Goal: Use online tool/utility: Utilize a website feature to perform a specific function

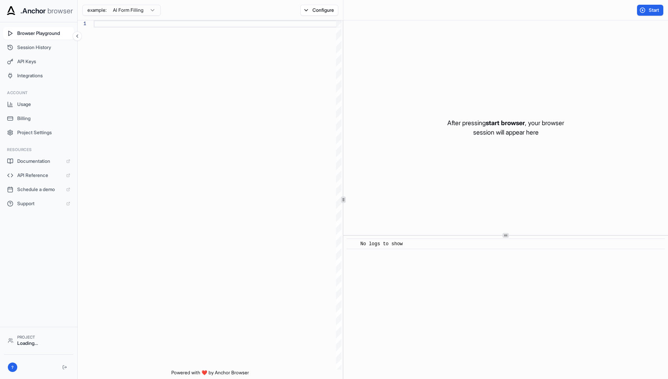
scroll to position [49, 0]
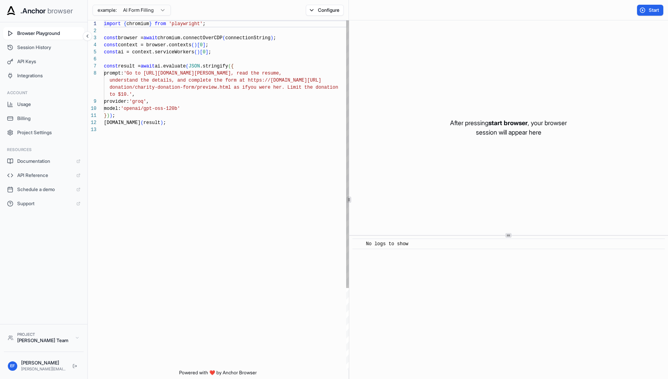
drag, startPoint x: 96, startPoint y: 51, endPoint x: 193, endPoint y: 124, distance: 122.0
click at [193, 124] on div "1 2 3 4 5 6 7 8 9 10 11 12 13 import { chromium } from 'playwright' ; const bro…" at bounding box center [220, 194] width 264 height 349
drag, startPoint x: 96, startPoint y: 51, endPoint x: 142, endPoint y: 81, distance: 55.0
click at [142, 81] on div "1 2 3 4 5 6 7 8 9 10 11 12 13 import { chromium } from 'playwright' ; const bro…" at bounding box center [220, 194] width 264 height 349
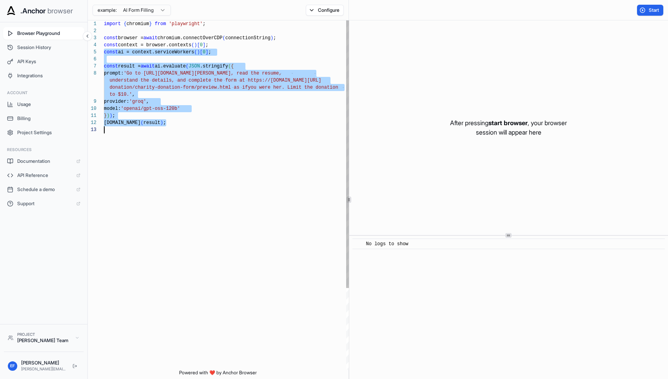
drag, startPoint x: 97, startPoint y: 53, endPoint x: 203, endPoint y: 152, distance: 145.6
click at [203, 152] on div "import { chromium } from 'playwright' ; const browser = await chromium.connectO…" at bounding box center [228, 247] width 248 height 455
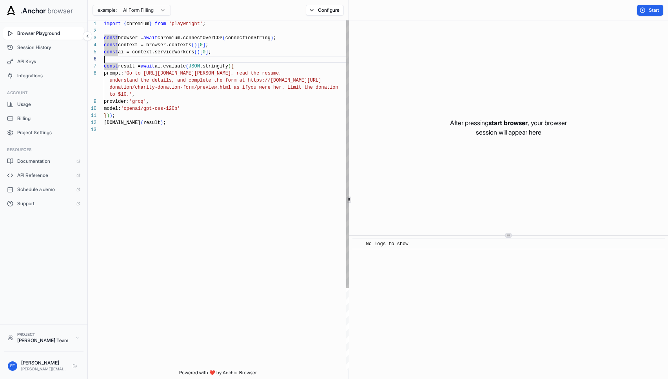
scroll to position [35, 0]
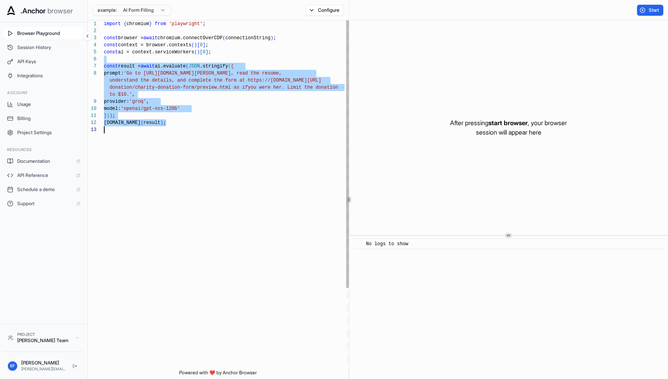
click at [188, 139] on div "import { chromium } from 'playwright' ; const browser = await chromium.connectO…" at bounding box center [228, 247] width 248 height 455
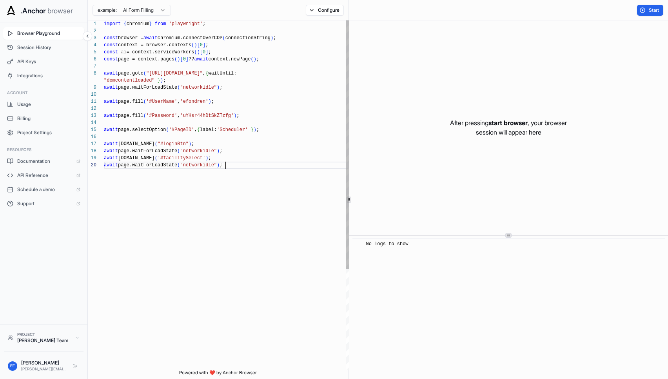
scroll to position [56, 0]
drag, startPoint x: 228, startPoint y: 152, endPoint x: 232, endPoint y: 166, distance: 14.4
click at [232, 166] on div "import { chromium } from 'playwright' ; const browser = await chromium.connectO…" at bounding box center [228, 265] width 248 height 490
click at [172, 188] on div "import { chromium } from 'playwright' ; const browser = await chromium.connectO…" at bounding box center [228, 279] width 248 height 518
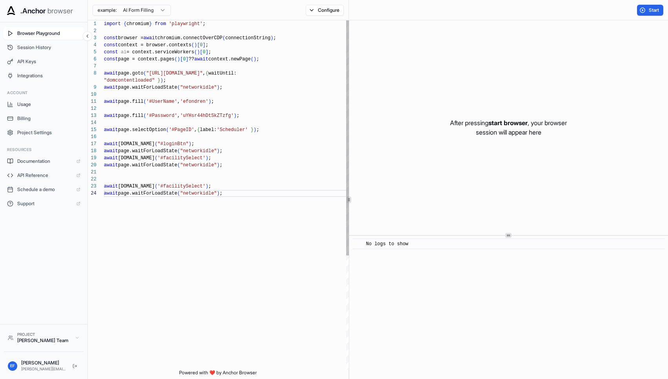
scroll to position [21, 0]
click at [172, 188] on div "import { chromium } from 'playwright' ; const browser = await chromium.connectO…" at bounding box center [228, 279] width 248 height 518
click at [266, 188] on div "import { chromium } from 'playwright' ; const browser = await chromium.connectO…" at bounding box center [228, 279] width 248 height 518
click at [257, 193] on div "import { chromium } from 'playwright' ; const browser = await chromium.connectO…" at bounding box center [228, 279] width 248 height 518
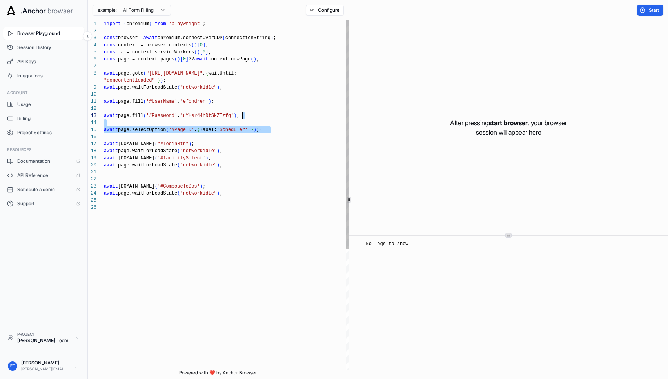
drag, startPoint x: 278, startPoint y: 130, endPoint x: 279, endPoint y: 118, distance: 13.0
click at [279, 118] on div "import { chromium } from 'playwright' ; const browser = await chromium.connectO…" at bounding box center [228, 286] width 248 height 532
click at [242, 203] on div "import { chromium } from 'playwright' ; const browser = await chromium.connectO…" at bounding box center [228, 286] width 248 height 532
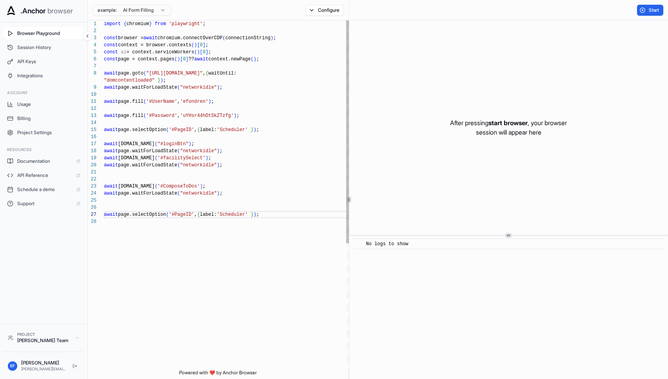
click at [176, 214] on div "import { chromium } from 'playwright' ; const browser = await chromium.connectO…" at bounding box center [228, 293] width 248 height 546
click at [254, 216] on div "import { chromium } from 'playwright' ; const browser = await chromium.connectO…" at bounding box center [228, 293] width 248 height 546
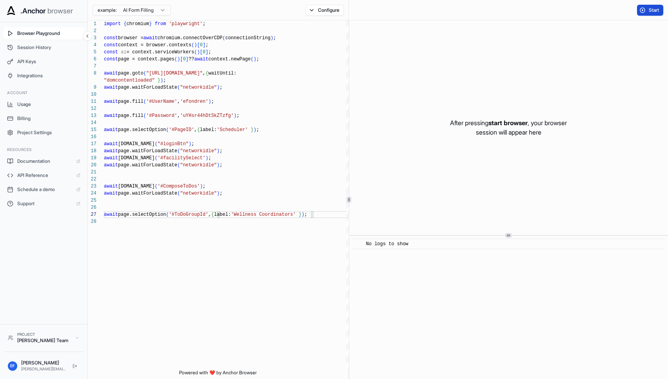
click at [640, 11] on button "Start" at bounding box center [650, 10] width 26 height 11
click at [655, 13] on button "Stop" at bounding box center [650, 10] width 26 height 11
click at [239, 124] on div "import { chromium } from 'playwright' ; const browser = await chromium.connectO…" at bounding box center [228, 293] width 248 height 546
click at [237, 130] on div "import { chromium } from 'playwright' ; const browser = await chromium.connectO…" at bounding box center [228, 293] width 248 height 546
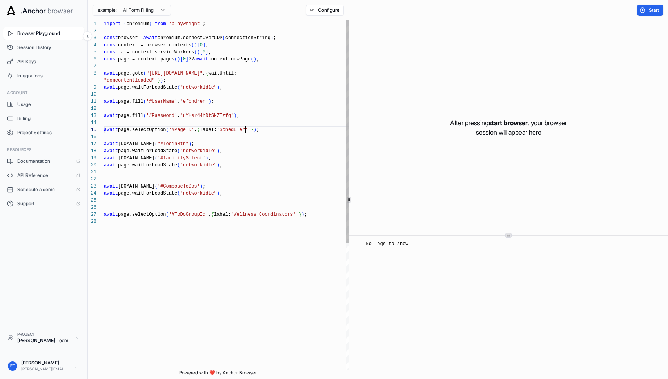
click at [237, 130] on div "import { chromium } from 'playwright' ; const browser = await chromium.connectO…" at bounding box center [228, 293] width 248 height 546
click at [232, 130] on div "import { chromium } from 'playwright' ; const browser = await chromium.connectO…" at bounding box center [228, 293] width 248 height 546
click at [651, 11] on span "Start" at bounding box center [653, 10] width 11 height 6
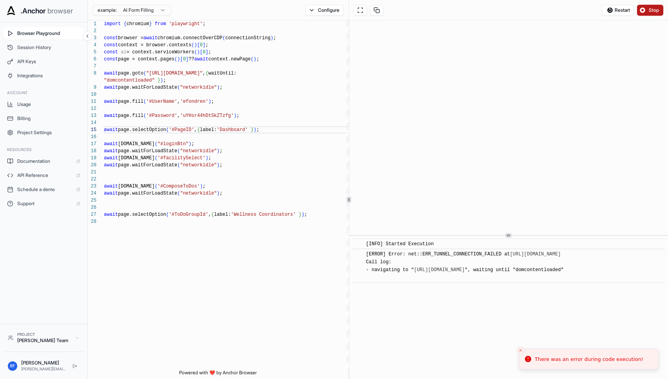
click at [651, 11] on span "Stop" at bounding box center [653, 10] width 11 height 6
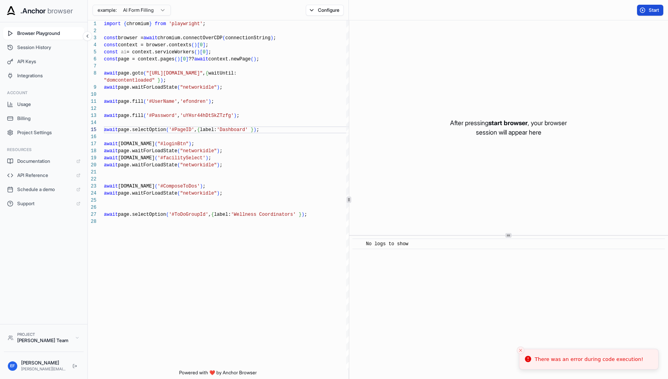
click at [651, 11] on span "Start" at bounding box center [653, 10] width 11 height 6
click at [650, 10] on span "Start" at bounding box center [653, 10] width 11 height 6
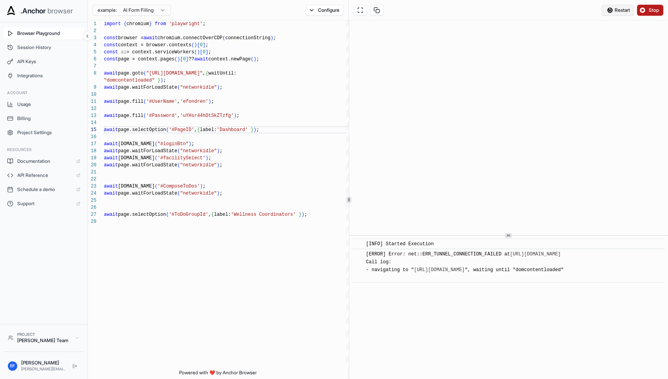
click at [624, 9] on span "Restart" at bounding box center [621, 10] width 15 height 6
click at [657, 9] on span "Stop" at bounding box center [653, 10] width 11 height 6
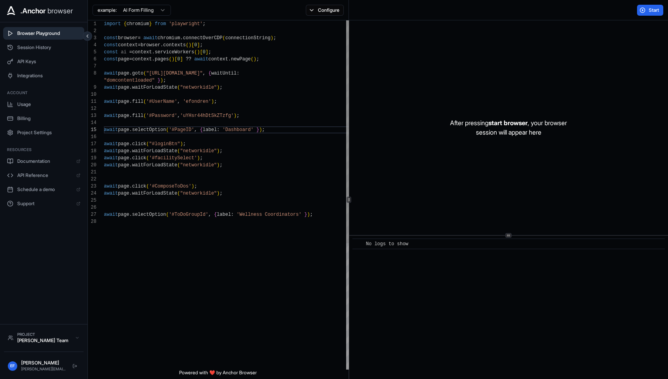
scroll to position [42, 0]
click at [272, 137] on div "import { chromium } from 'playwright' ; const browser = await chromium . connec…" at bounding box center [228, 293] width 248 height 546
type textarea "**********"
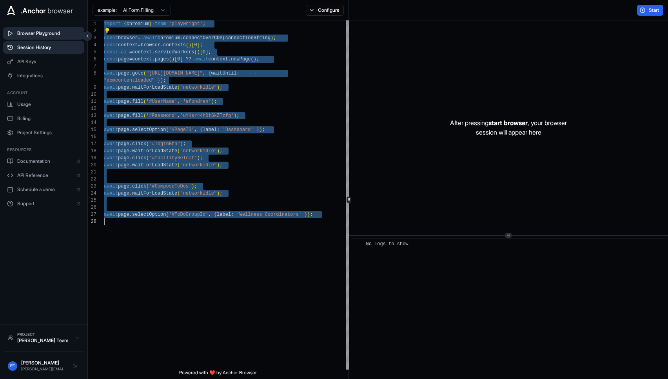
click at [46, 51] on button "Session History" at bounding box center [43, 47] width 81 height 13
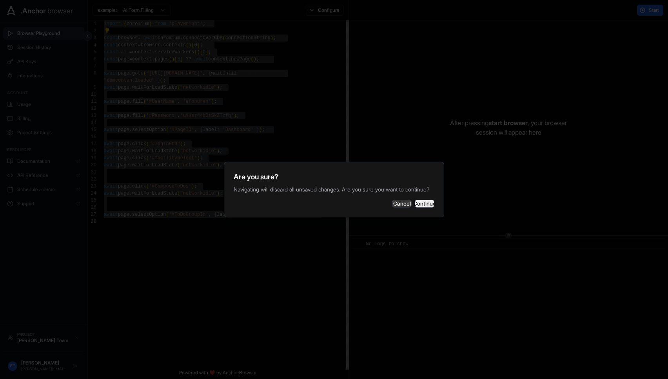
click at [420, 201] on button "Continue" at bounding box center [425, 203] width 20 height 8
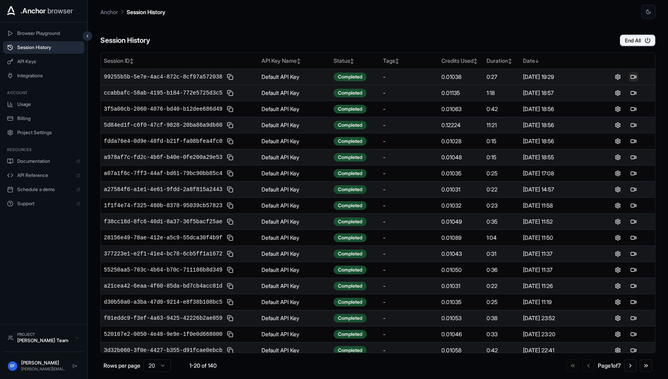
click at [634, 77] on button at bounding box center [632, 76] width 9 height 9
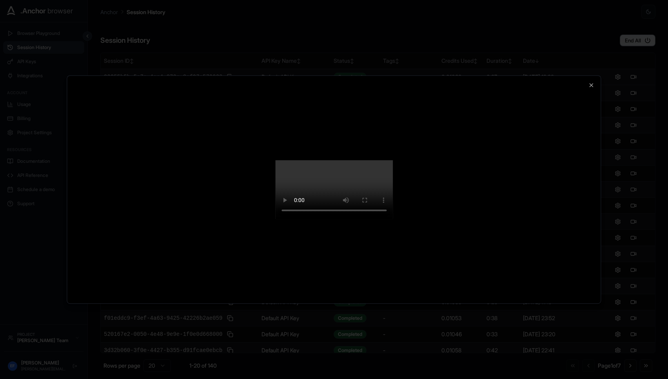
click at [572, 76] on div at bounding box center [333, 189] width 533 height 227
click at [592, 82] on icon "button" at bounding box center [591, 85] width 6 height 6
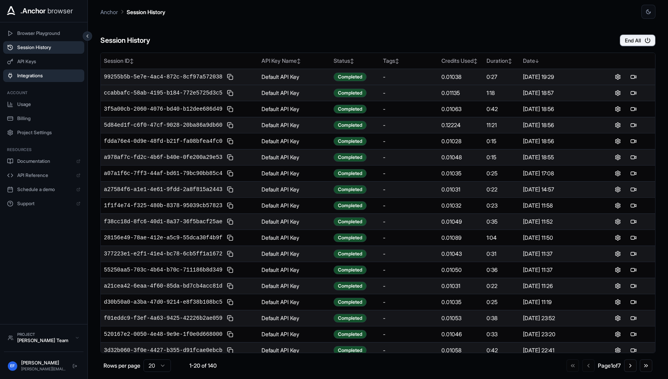
click at [39, 78] on span "Integrations" at bounding box center [48, 75] width 63 height 6
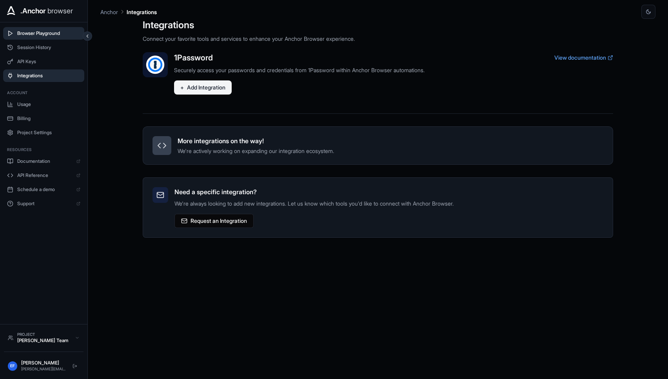
click at [49, 35] on span "Browser Playground" at bounding box center [48, 33] width 63 height 6
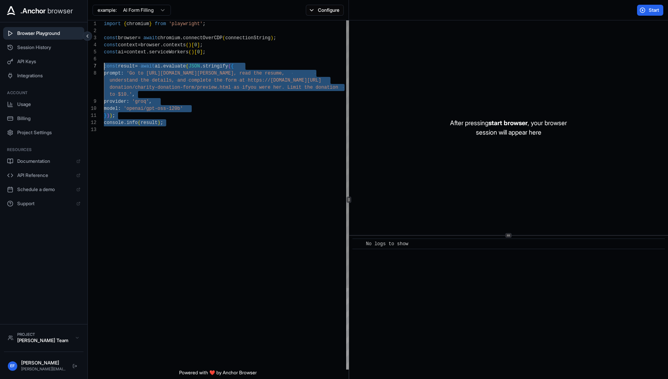
drag, startPoint x: 170, startPoint y: 126, endPoint x: 96, endPoint y: 68, distance: 94.4
click at [104, 68] on div "import { chromium } from 'playwright' ; const browser = await chromium . connec…" at bounding box center [228, 247] width 248 height 455
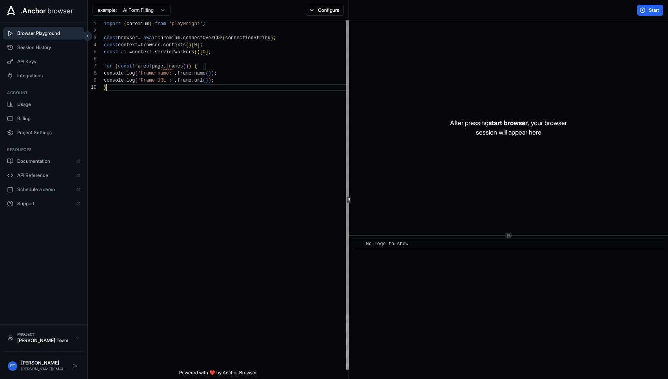
click at [214, 53] on div "import { chromium } from 'playwright' ; const browser = await chromium . connec…" at bounding box center [228, 226] width 248 height 412
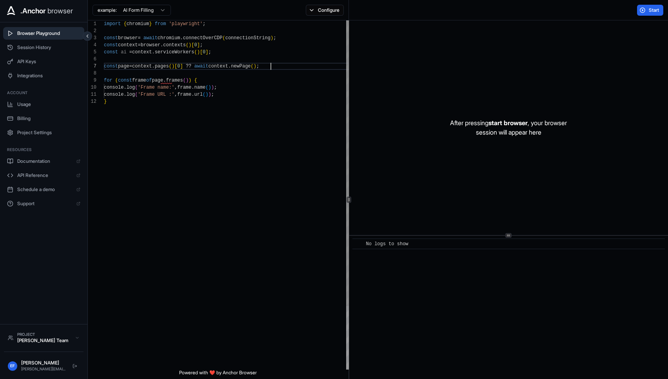
scroll to position [42, 0]
click at [651, 13] on span "Start" at bounding box center [653, 10] width 11 height 6
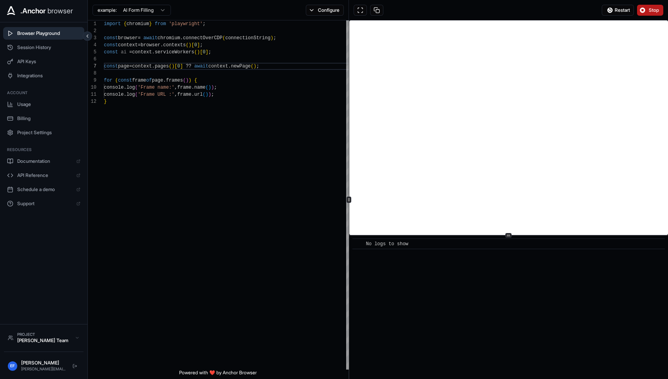
click at [643, 6] on button "Stop" at bounding box center [650, 10] width 26 height 11
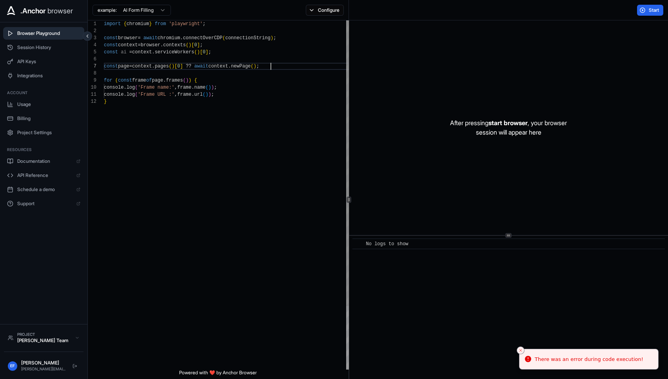
click at [275, 65] on div "import { chromium } from 'playwright' ; const browser = await chromium . connec…" at bounding box center [228, 233] width 248 height 426
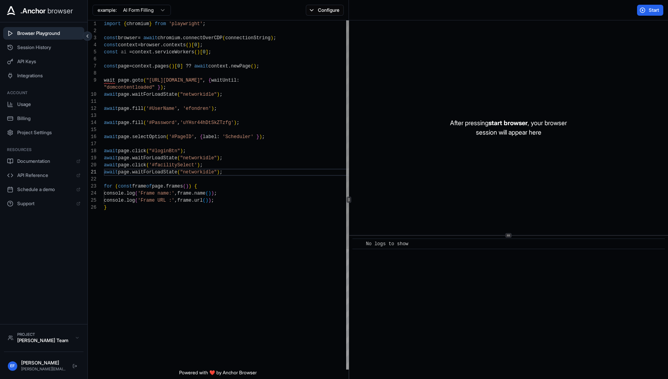
scroll to position [0, 0]
click at [235, 159] on div "import { chromium } from 'playwright' ; const browser = await chromium . connec…" at bounding box center [228, 286] width 248 height 532
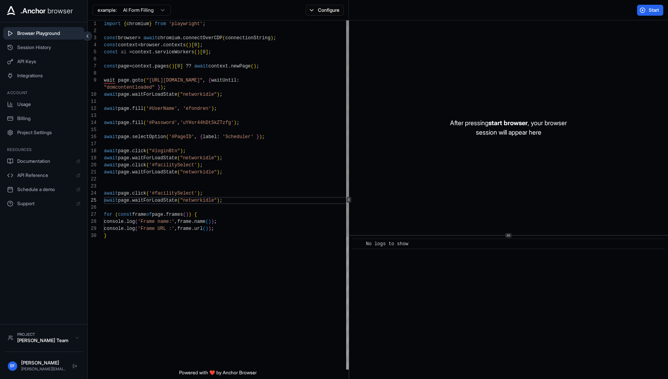
click at [174, 191] on div "import { chromium } from 'playwright' ; const browser = await chromium . connec…" at bounding box center [228, 300] width 248 height 560
click at [649, 14] on button "Start" at bounding box center [650, 10] width 26 height 11
click at [104, 81] on span "wait page" at bounding box center [116, 80] width 25 height 5
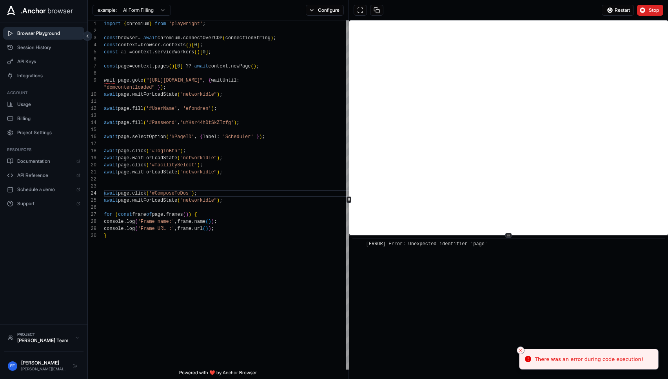
click at [646, 9] on button "Stop" at bounding box center [650, 10] width 26 height 11
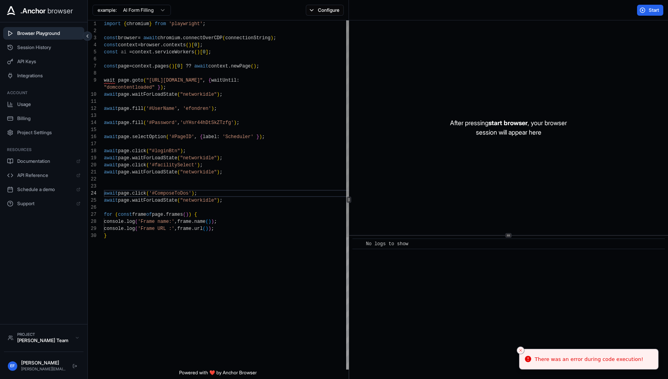
click at [104, 81] on span "wait page" at bounding box center [116, 80] width 25 height 5
click at [104, 79] on span "wait page" at bounding box center [116, 80] width 25 height 5
click at [104, 80] on div "import { chromium } from 'playwright' ; const browser = await chromium . connec…" at bounding box center [228, 300] width 248 height 560
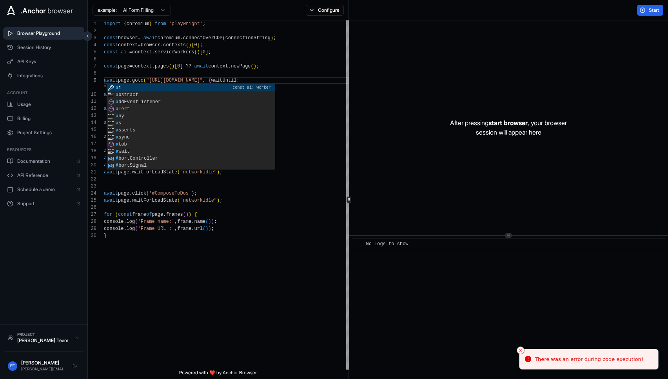
click at [603, 22] on div "After pressing start browser , your browser session will appear here" at bounding box center [508, 127] width 319 height 214
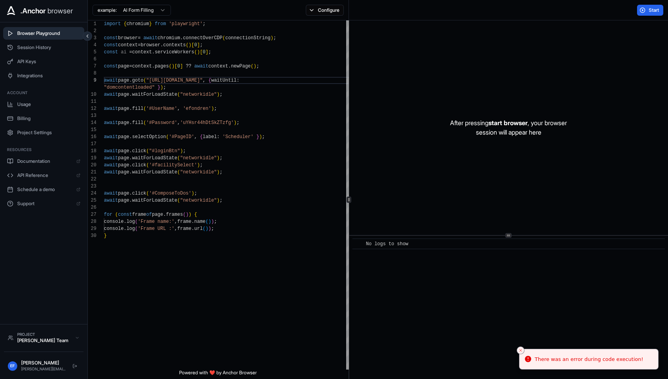
click at [638, 17] on div "Start" at bounding box center [508, 10] width 319 height 20
click at [650, 9] on span "Start" at bounding box center [653, 10] width 11 height 6
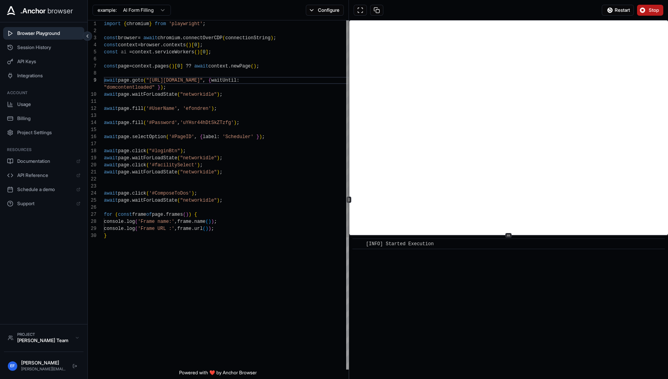
click at [237, 140] on div "import { chromium } from 'playwright' ; const browser = await chromium . connec…" at bounding box center [228, 300] width 248 height 560
click at [615, 6] on button "Restart" at bounding box center [617, 10] width 32 height 11
click at [642, 11] on button "Stop" at bounding box center [650, 10] width 26 height 11
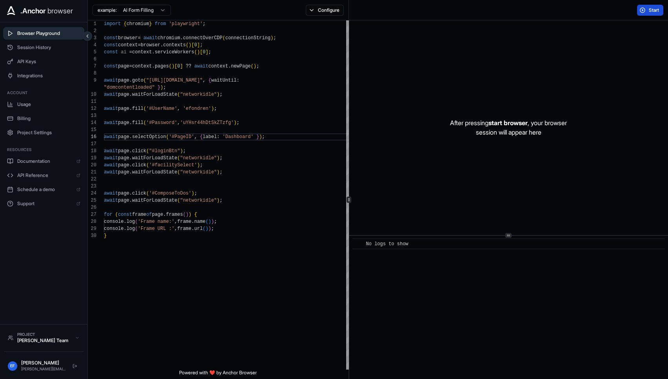
click at [648, 10] on span "Start" at bounding box center [653, 10] width 11 height 6
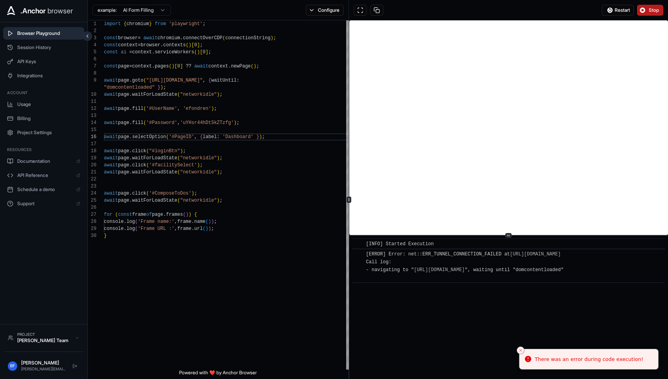
click at [655, 4] on div "Restart Stop" at bounding box center [508, 10] width 319 height 20
click at [653, 12] on span "Stop" at bounding box center [653, 10] width 11 height 6
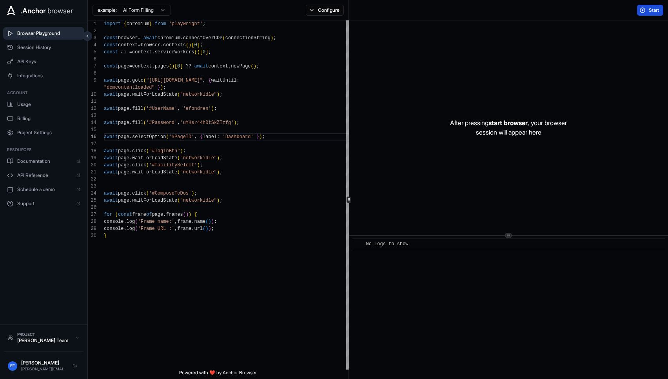
click at [649, 8] on span "Start" at bounding box center [653, 10] width 11 height 6
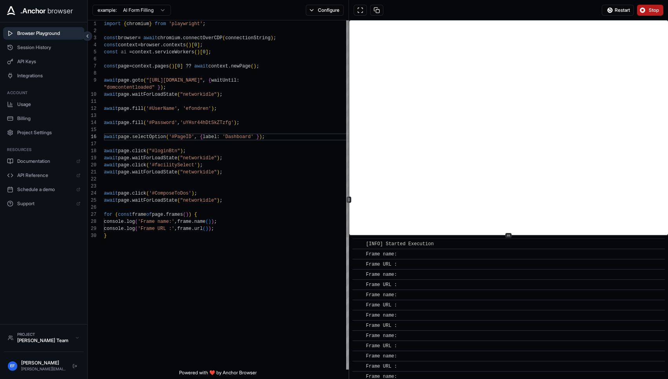
scroll to position [0, 0]
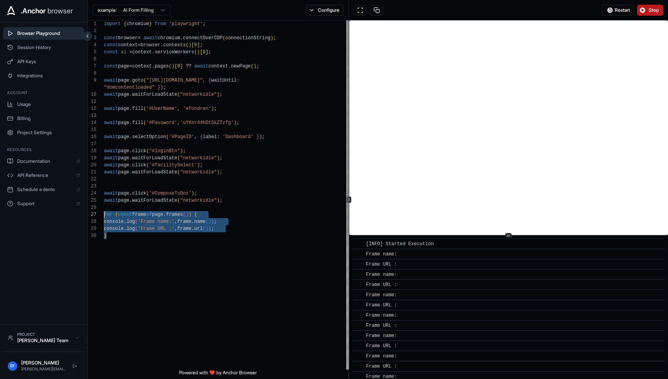
drag, startPoint x: 177, startPoint y: 246, endPoint x: 90, endPoint y: 213, distance: 93.7
click at [104, 213] on div "import { chromium } from 'playwright' ; const browser = await chromium . connec…" at bounding box center [228, 300] width 248 height 560
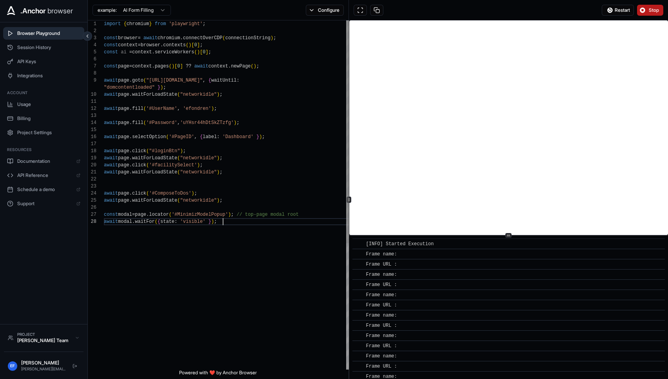
type textarea "**********"
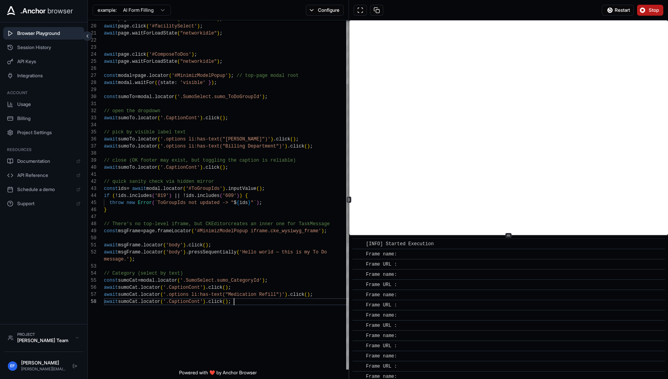
scroll to position [63, 0]
click at [649, 11] on span "Stop" at bounding box center [653, 10] width 11 height 6
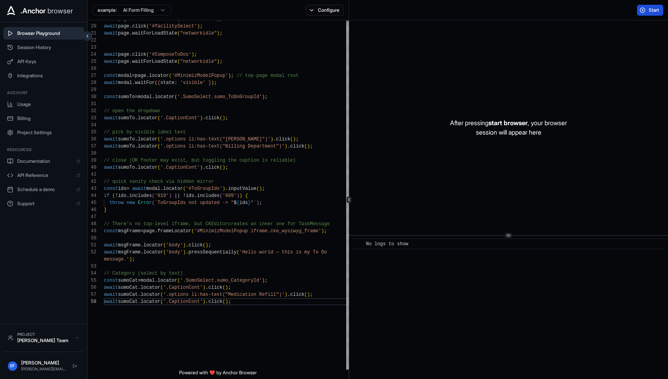
click at [650, 11] on span "Start" at bounding box center [653, 10] width 11 height 6
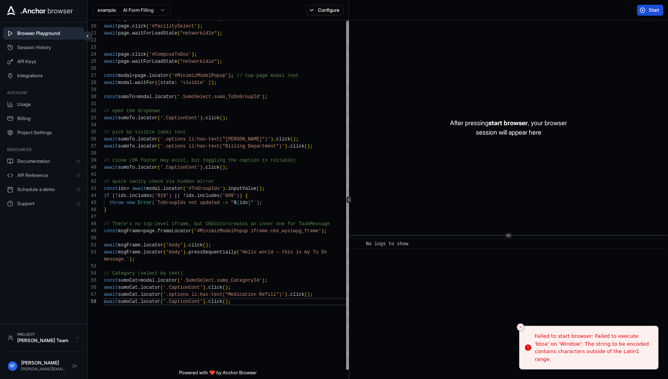
click at [643, 5] on button "Start" at bounding box center [650, 10] width 26 height 11
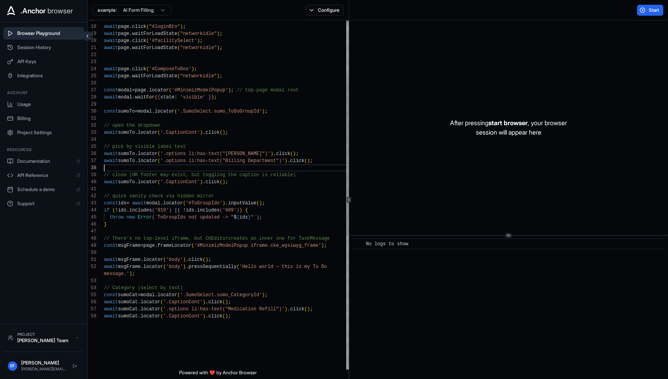
scroll to position [56, 0]
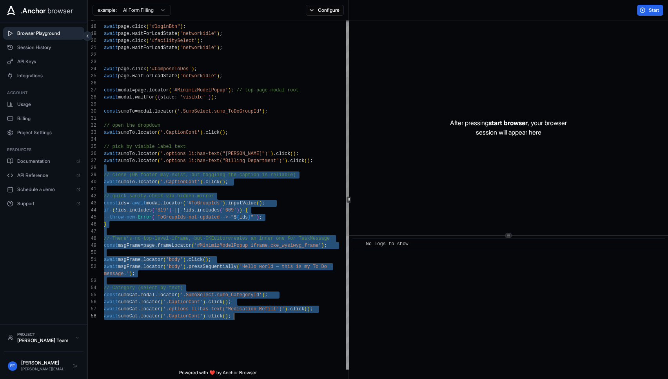
drag, startPoint x: 98, startPoint y: 168, endPoint x: 333, endPoint y: 349, distance: 296.5
click at [333, 349] on div "await sumoCat . locator ( '.CaptionCont' ) . click ( ) ; await sumoCat . locato…" at bounding box center [228, 278] width 248 height 765
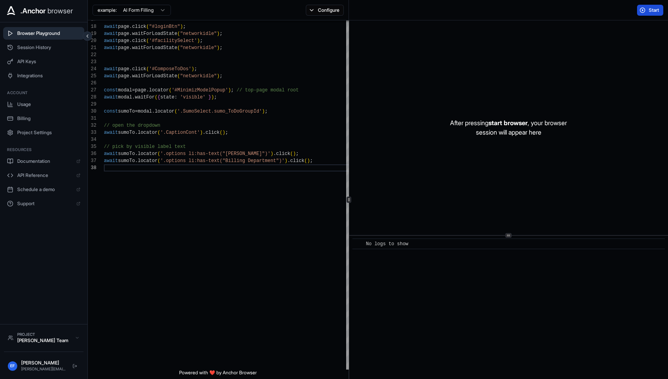
click at [648, 7] on span "Start" at bounding box center [653, 10] width 11 height 6
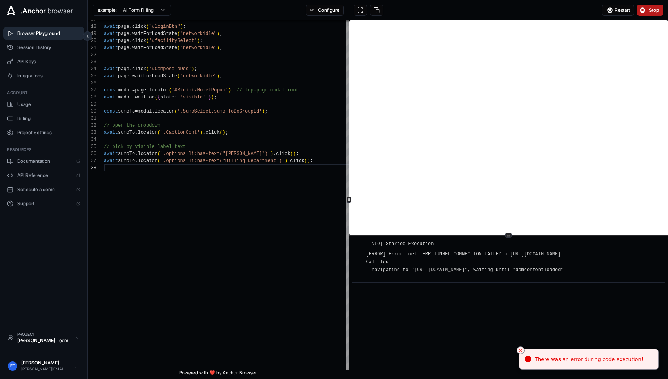
click at [648, 5] on button "Stop" at bounding box center [650, 10] width 26 height 11
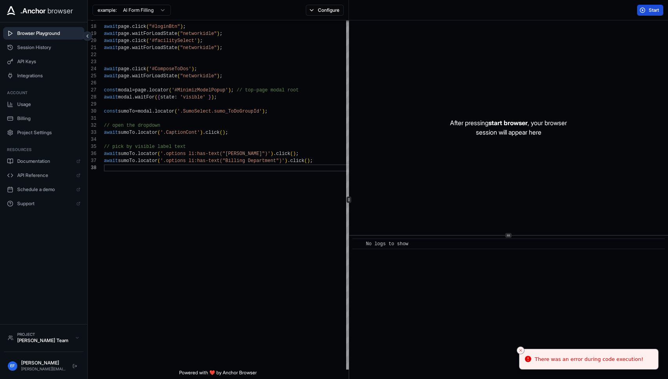
click at [648, 13] on button "Start" at bounding box center [650, 10] width 26 height 11
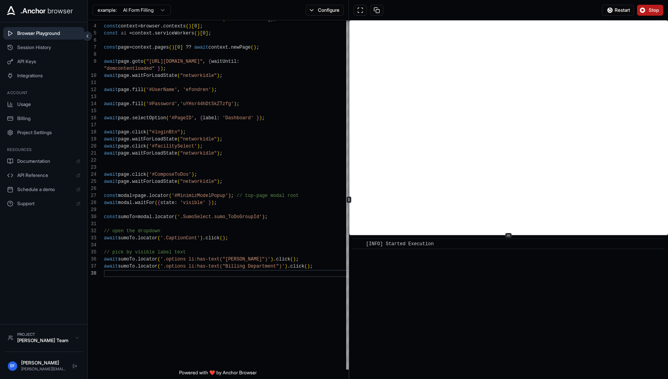
click at [650, 11] on span "Stop" at bounding box center [653, 10] width 11 height 6
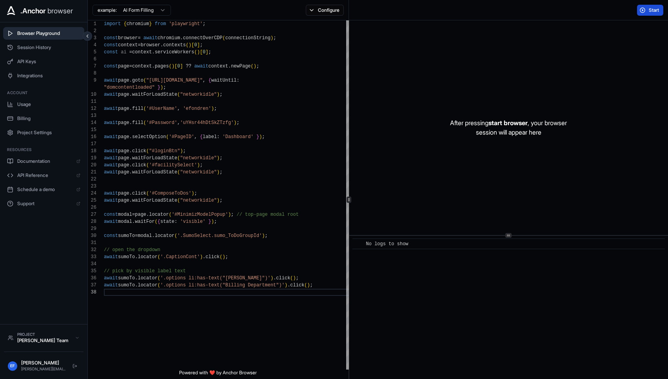
click at [646, 9] on button "Start" at bounding box center [650, 10] width 26 height 11
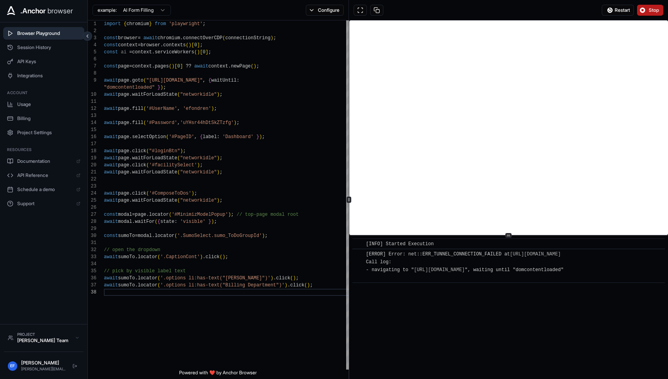
click at [647, 10] on button "Stop" at bounding box center [650, 10] width 26 height 11
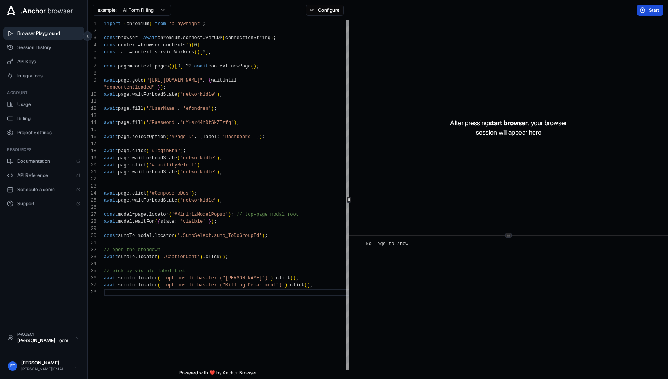
click at [641, 10] on button "Start" at bounding box center [650, 10] width 26 height 11
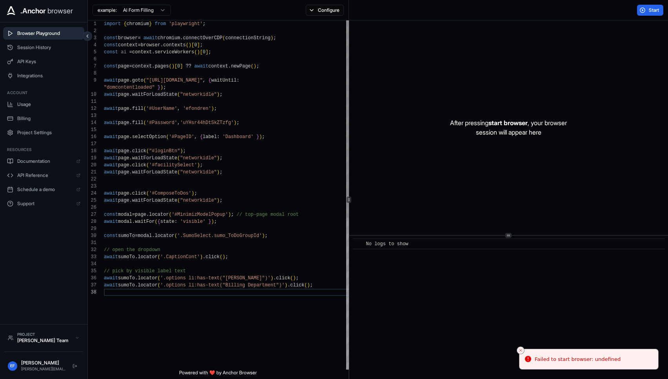
scroll to position [21, 0]
click at [234, 254] on div "// pick by visible label text await sumoTo . locator ( '.options li:has-text("F…" at bounding box center [228, 328] width 248 height 617
type textarea "**********"
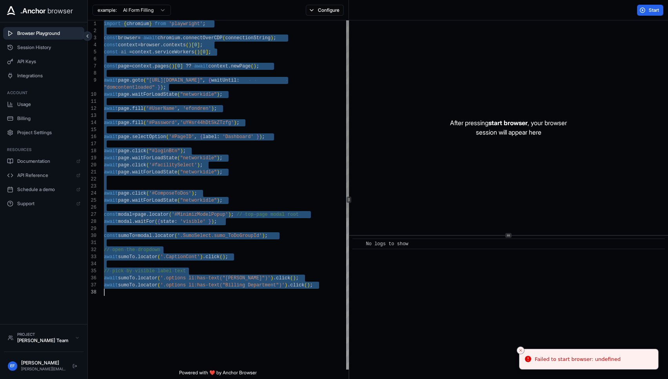
scroll to position [0, 0]
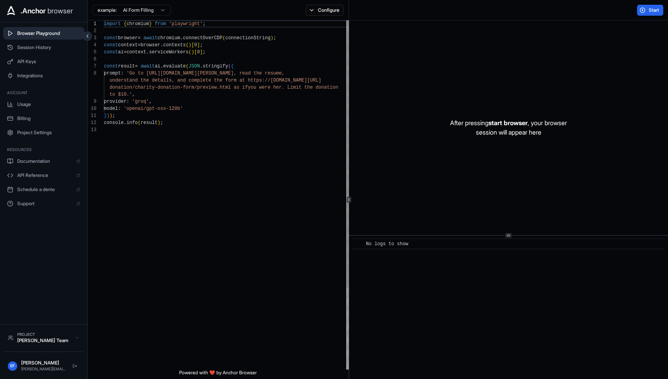
scroll to position [35, 0]
click at [291, 133] on div "import { chromium } from 'playwright' ; const browser = await chromium . connec…" at bounding box center [228, 247] width 248 height 455
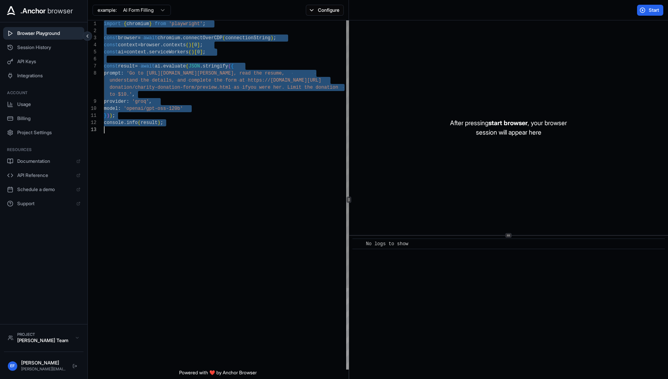
scroll to position [56, 0]
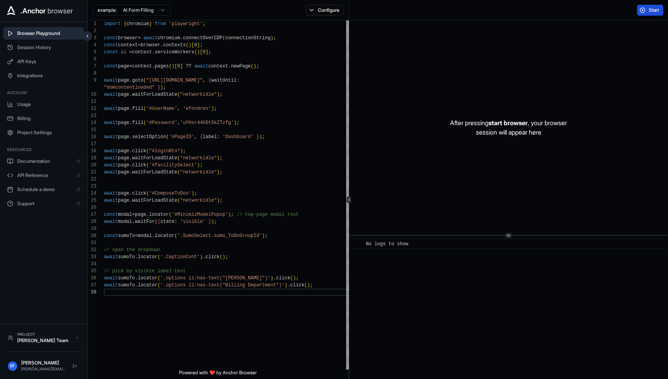
click at [653, 7] on span "Start" at bounding box center [653, 10] width 11 height 6
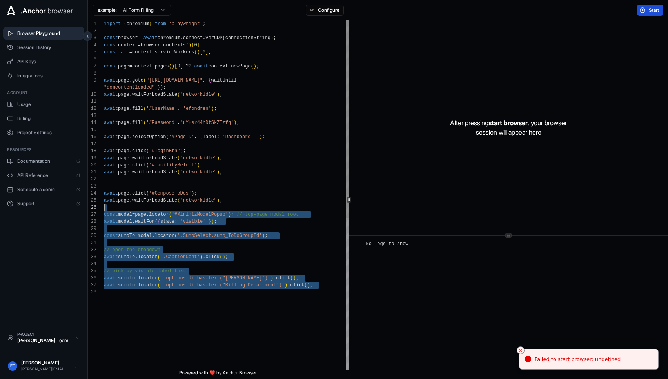
scroll to position [42, 0]
click at [235, 209] on div "import { chromium } from 'playwright' ; const browser = await chromium . connec…" at bounding box center [228, 328] width 248 height 617
type textarea "**********"
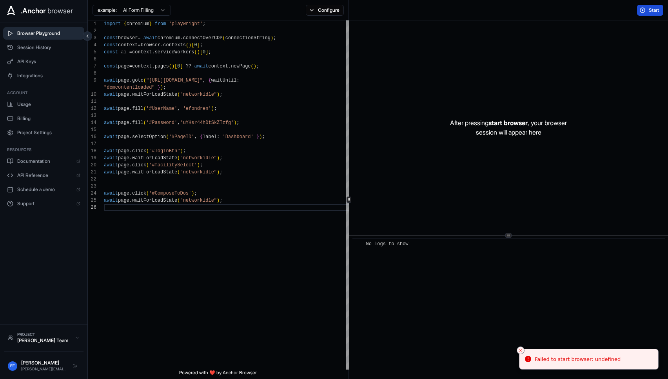
click at [656, 2] on div "Start" at bounding box center [508, 10] width 319 height 20
click at [654, 9] on span "Start" at bounding box center [653, 10] width 11 height 6
click at [24, 111] on div "Usage Billing Project Settings" at bounding box center [43, 118] width 81 height 41
click at [26, 101] on span "Usage" at bounding box center [48, 104] width 63 height 6
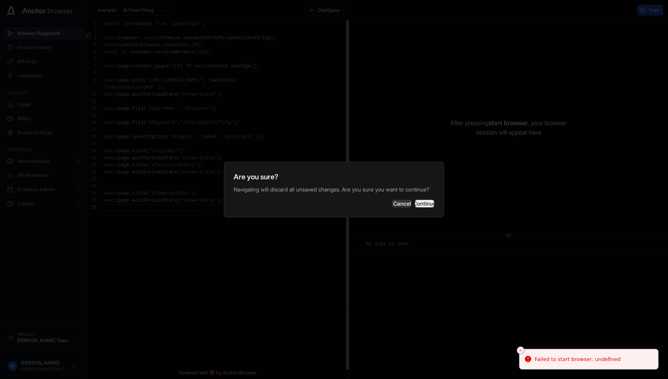
click at [418, 206] on button "Continue" at bounding box center [425, 203] width 20 height 8
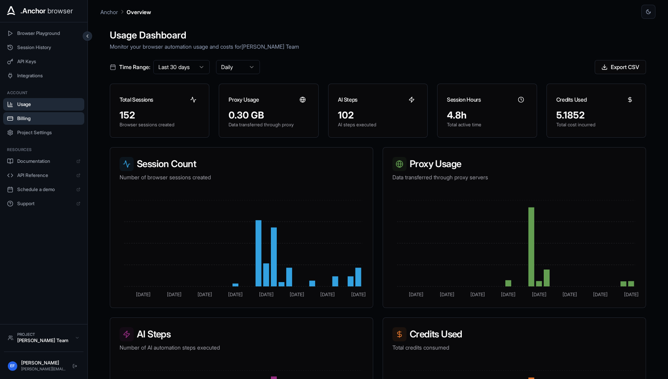
click at [33, 120] on span "Billing" at bounding box center [48, 118] width 63 height 6
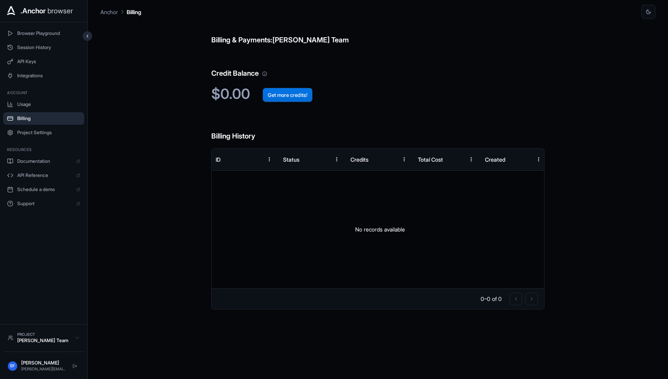
click at [281, 92] on button "Get more credits!" at bounding box center [288, 95] width 50 height 14
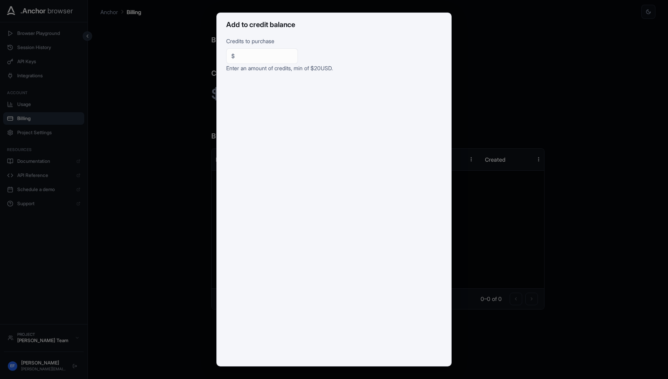
click at [260, 55] on input "**" at bounding box center [265, 56] width 55 height 8
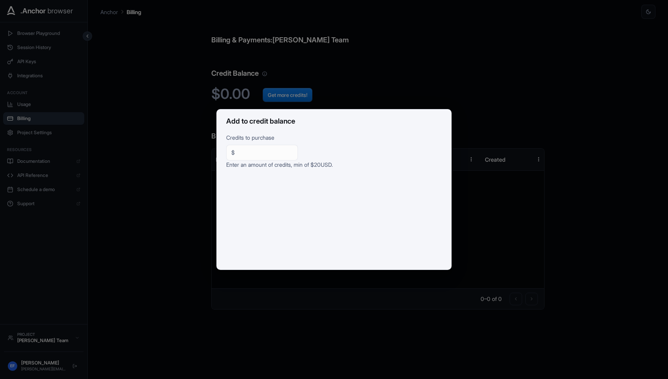
click at [243, 156] on div "$ *** ​" at bounding box center [262, 153] width 72 height 16
type input "**"
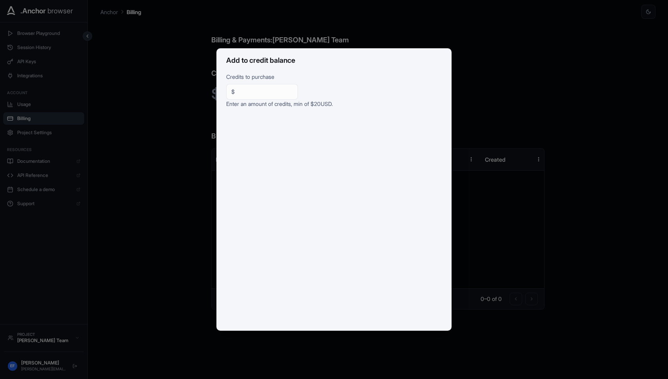
click at [157, 189] on div "Add to credit balance Credits to purchase $ ** ​ Enter an amount of credits, mi…" at bounding box center [334, 189] width 668 height 379
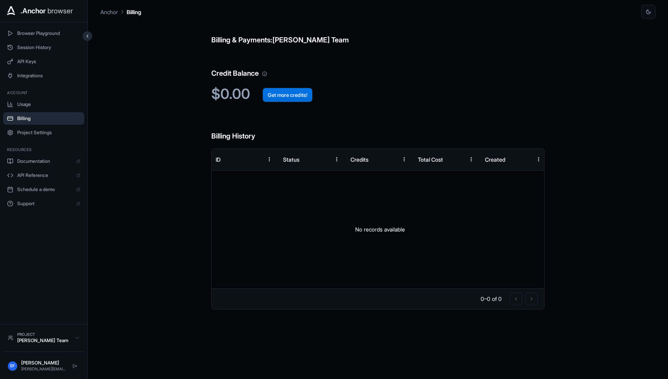
click at [273, 89] on button "Get more credits!" at bounding box center [288, 95] width 50 height 14
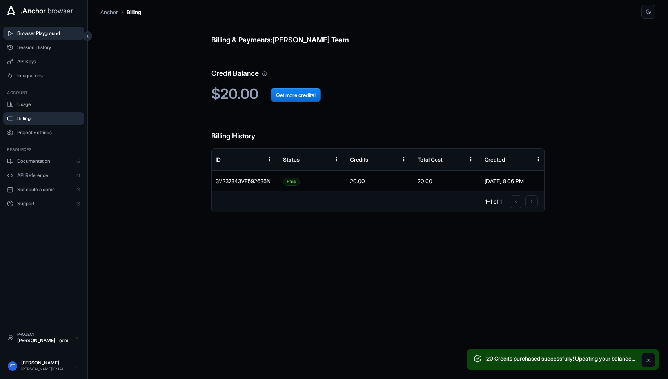
click at [48, 37] on button "Browser Playground" at bounding box center [43, 33] width 81 height 13
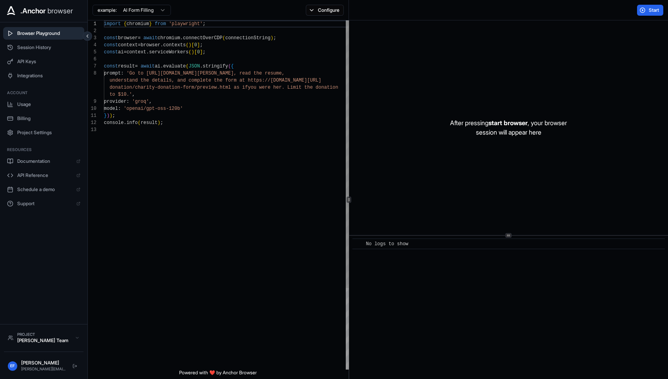
click at [191, 120] on div "import { chromium } from 'playwright' ; const browser = await chromium . connec…" at bounding box center [227, 247] width 247 height 455
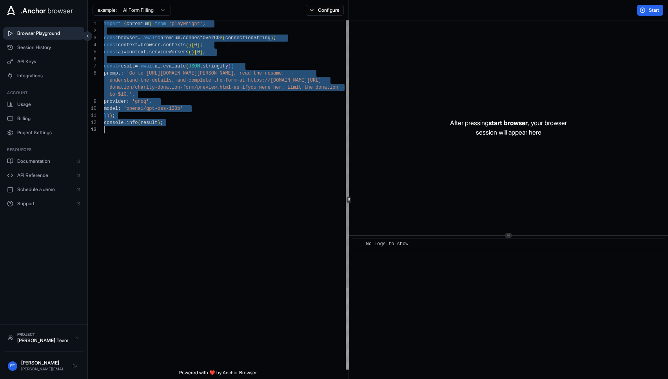
type textarea "**********"
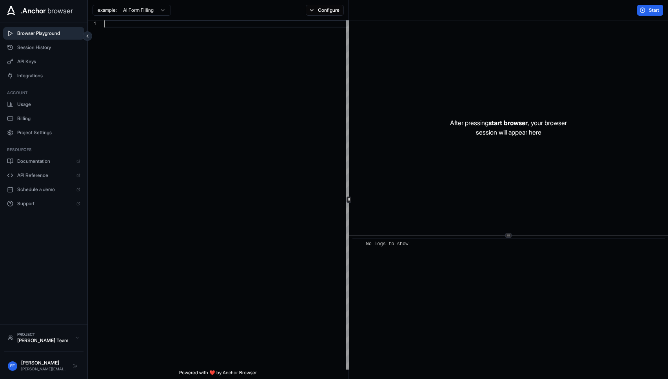
click at [162, 85] on div at bounding box center [227, 194] width 247 height 349
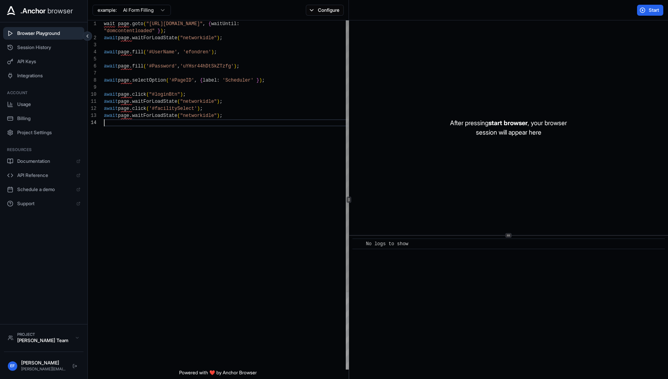
type textarea "**********"
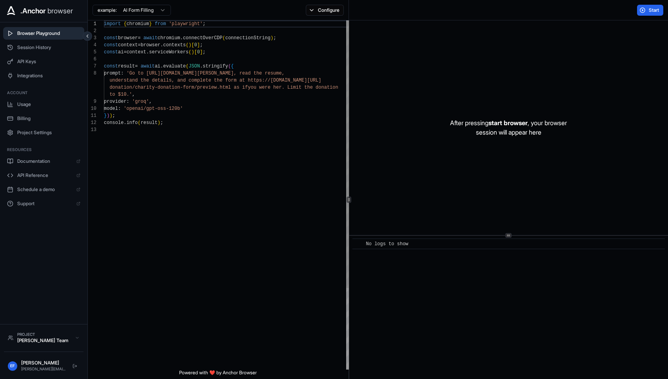
scroll to position [49, 0]
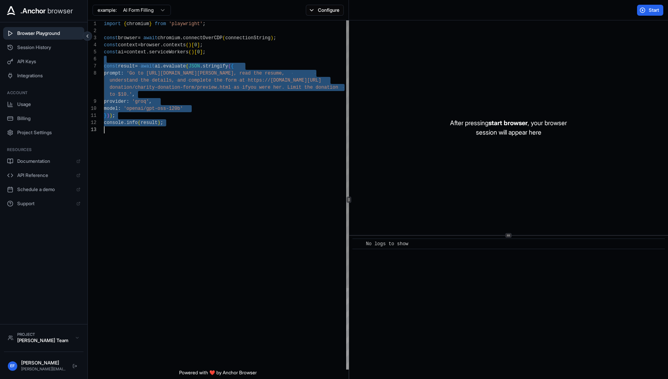
drag, startPoint x: 100, startPoint y: 58, endPoint x: 197, endPoint y: 208, distance: 178.8
click at [197, 208] on div "import { chromium } from 'playwright' ; const browser = await chromium . connec…" at bounding box center [228, 247] width 248 height 455
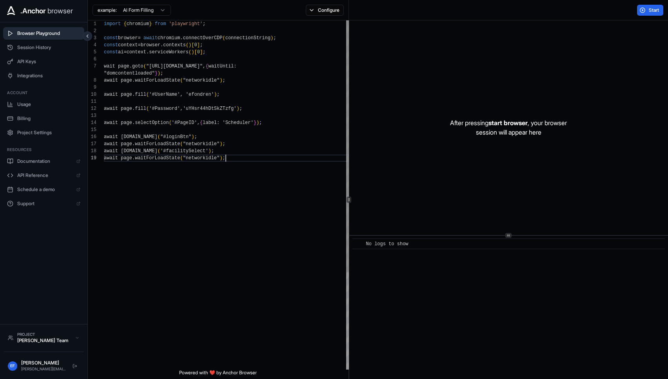
scroll to position [63, 0]
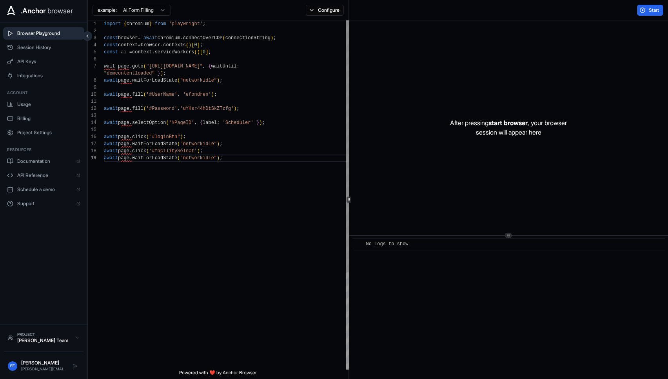
click at [104, 65] on div "import { chromium } from 'playwright' ; const browser = await chromium . connec…" at bounding box center [228, 261] width 248 height 483
click at [222, 50] on div "import { chromium } from 'playwright' ; const browser = await chromium . connec…" at bounding box center [228, 261] width 248 height 483
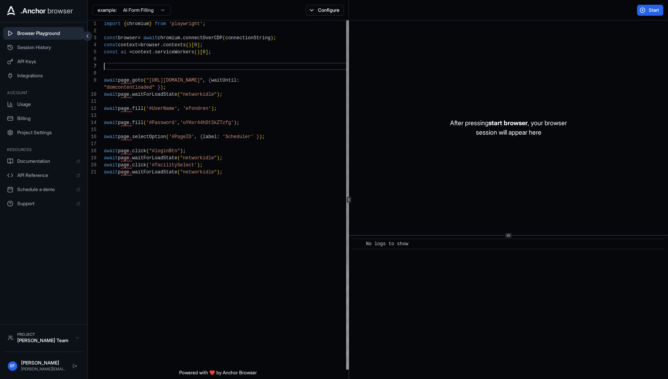
scroll to position [49, 0]
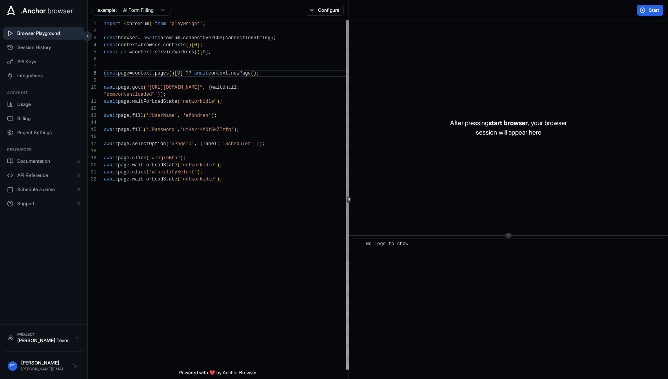
click at [234, 180] on div "import { chromium } from 'playwright' ; const browser = await chromium . connec…" at bounding box center [228, 272] width 248 height 504
click at [235, 167] on div "import { chromium } from 'playwright' ; const browser = await chromium . connec…" at bounding box center [228, 272] width 248 height 504
click at [172, 201] on div "import { chromium } from 'playwright' ; const browser = await chromium . connec…" at bounding box center [228, 286] width 248 height 532
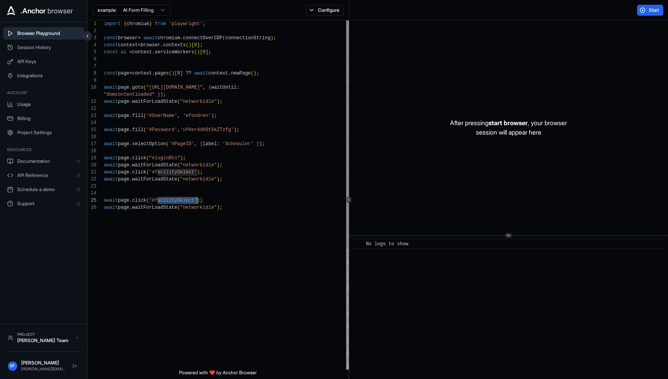
click at [172, 201] on div "import { chromium } from 'playwright' ; const browser = await chromium . connec…" at bounding box center [228, 286] width 248 height 532
click at [235, 209] on div "import { chromium } from 'playwright' ; const browser = await chromium . connec…" at bounding box center [228, 286] width 248 height 532
type textarea "**********"
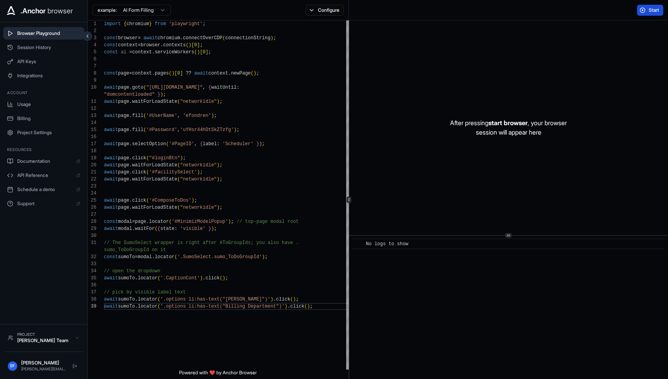
click at [643, 10] on button "Start" at bounding box center [650, 10] width 26 height 11
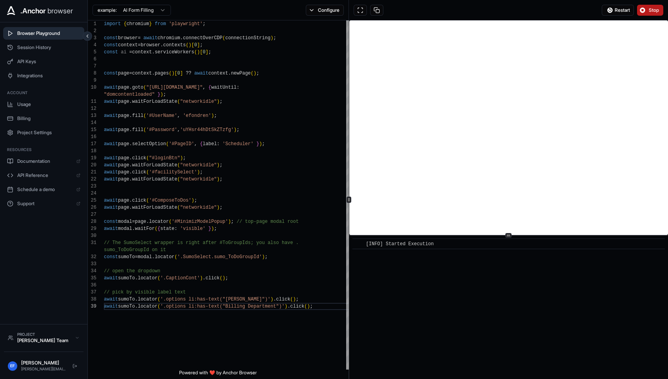
click at [646, 9] on button "Stop" at bounding box center [650, 10] width 26 height 11
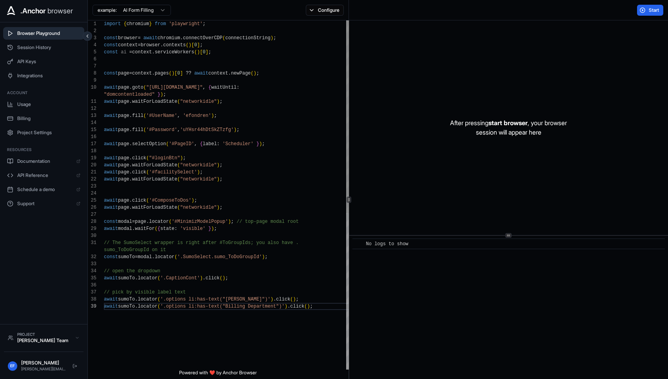
click at [229, 143] on div "import { chromium } from 'playwright' ; const browser = await chromium . connec…" at bounding box center [228, 335] width 248 height 631
click at [654, 7] on span "Start" at bounding box center [653, 10] width 11 height 6
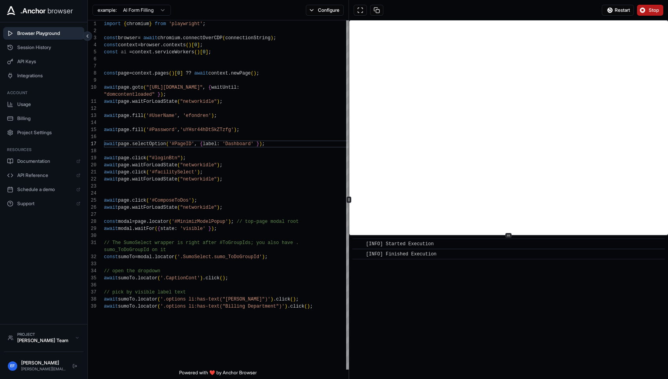
click at [652, 9] on span "Stop" at bounding box center [653, 10] width 11 height 6
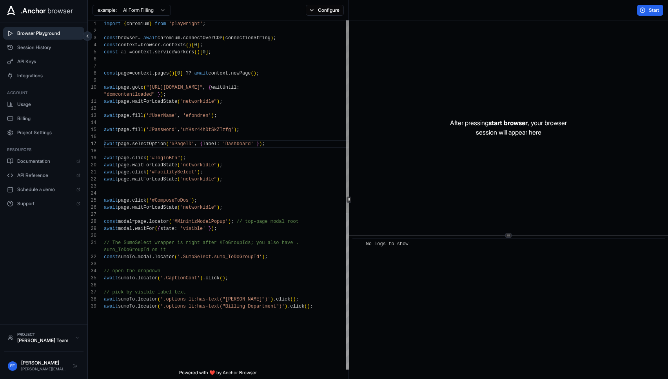
click at [318, 308] on div "import { chromium } from 'playwright' ; const browser = await chromium . connec…" at bounding box center [228, 335] width 248 height 631
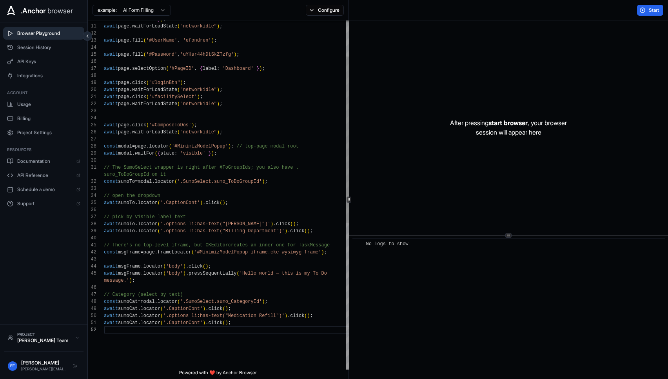
scroll to position [14, 0]
click at [271, 313] on div ""domcontentloaded" } ) ; await page . waitForLoadState ( "networkidle" ) ; awai…" at bounding box center [228, 310] width 248 height 730
click at [223, 316] on div ""domcontentloaded" } ) ; await page . waitForLoadState ( "networkidle" ) ; awai…" at bounding box center [228, 310] width 248 height 730
click at [246, 324] on div ""domcontentloaded" } ) ; await page . waitForLoadState ( "networkidle" ) ; awai…" at bounding box center [228, 310] width 248 height 730
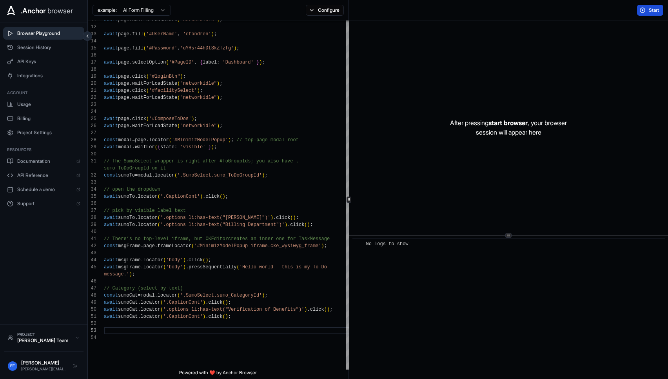
click at [655, 9] on span "Start" at bounding box center [653, 10] width 11 height 6
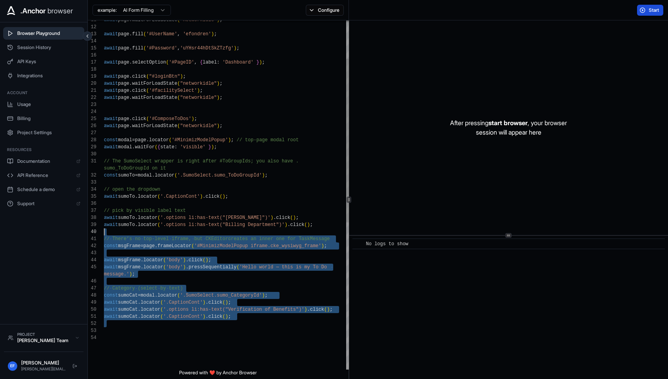
scroll to position [7, 0]
click at [104, 234] on div "await page . waitForLoadState ( "networkidle" ) ; await page . fill ( '#UserNam…" at bounding box center [228, 311] width 248 height 744
click at [118, 255] on div "await page . waitForLoadState ( "networkidle" ) ; await page . fill ( '#UserNam…" at bounding box center [228, 311] width 248 height 744
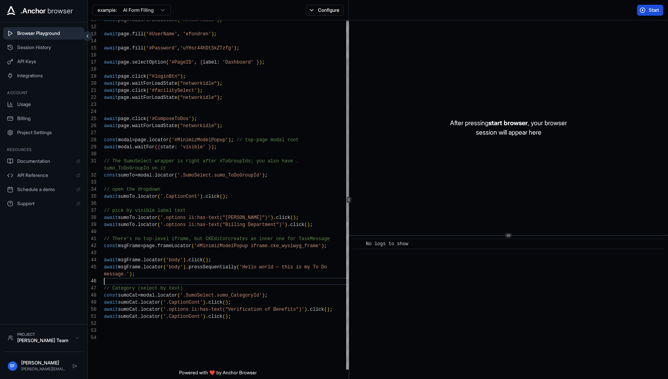
scroll to position [56, 0]
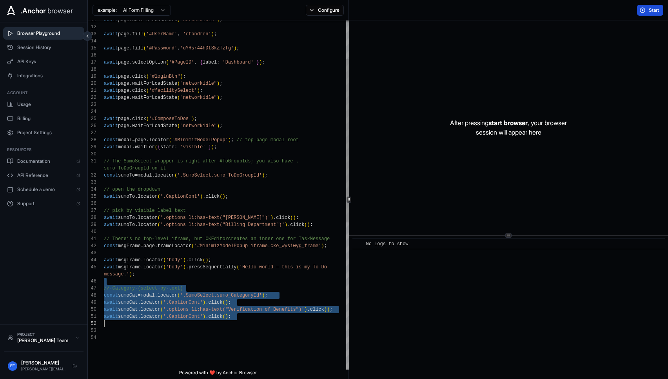
drag, startPoint x: 97, startPoint y: 280, endPoint x: 263, endPoint y: 326, distance: 172.4
click at [263, 326] on div "await page . waitForLoadState ( "networkidle" ) ; await page . fill ( '#UserNam…" at bounding box center [228, 311] width 248 height 744
type textarea "**********"
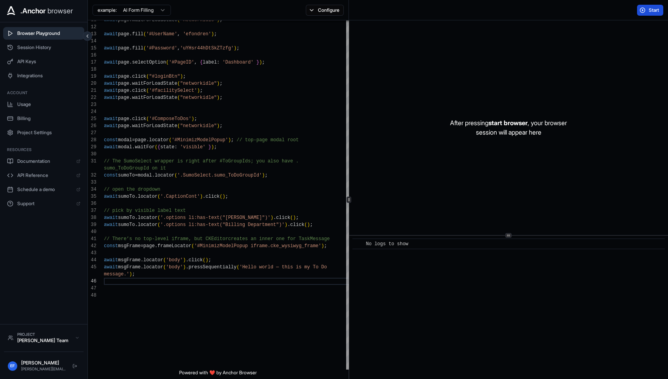
click at [656, 9] on span "Start" at bounding box center [653, 10] width 11 height 6
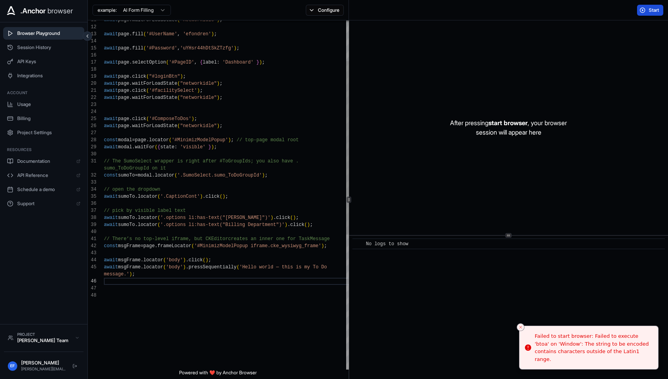
scroll to position [0, 0]
click at [154, 295] on div "await page . waitForLoadState ( "networkidle" ) ; await page . fill ( '#UserNam…" at bounding box center [228, 289] width 248 height 701
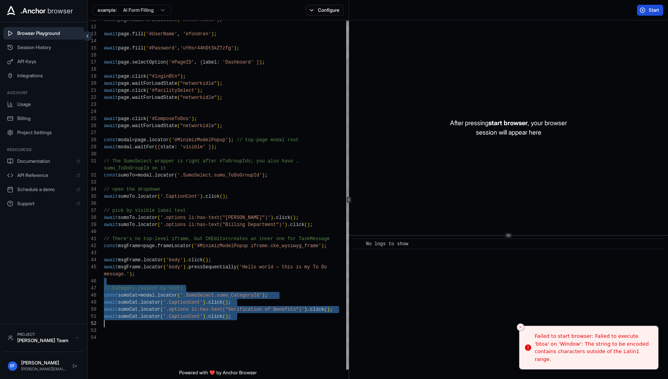
click at [104, 232] on div "await page . waitForLoadState ( "networkidle" ) ; await page . fill ( '#UserNam…" at bounding box center [228, 311] width 248 height 744
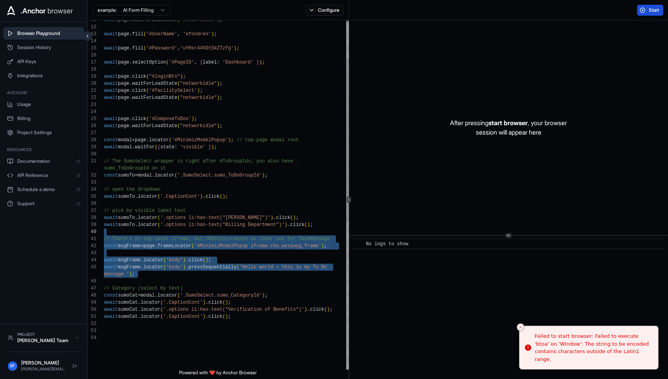
click at [104, 232] on div "await page . waitForLoadState ( "networkidle" ) ; await page . fill ( '#UserNam…" at bounding box center [228, 311] width 248 height 744
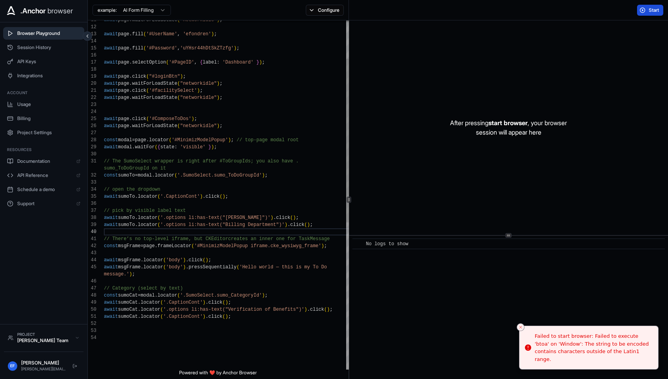
click at [257, 326] on div "await page . waitForLoadState ( "networkidle" ) ; await page . fill ( '#UserNam…" at bounding box center [228, 311] width 248 height 744
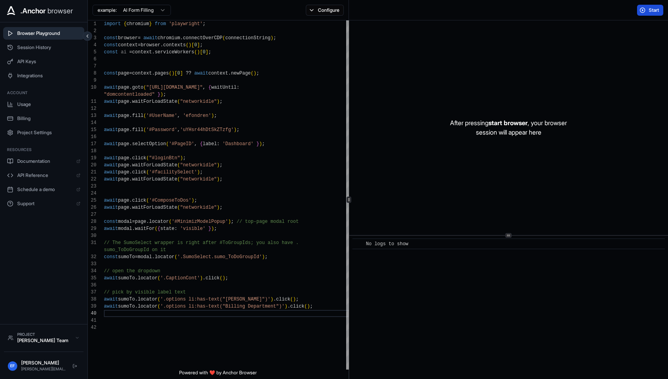
click at [647, 9] on button "Start" at bounding box center [650, 10] width 26 height 11
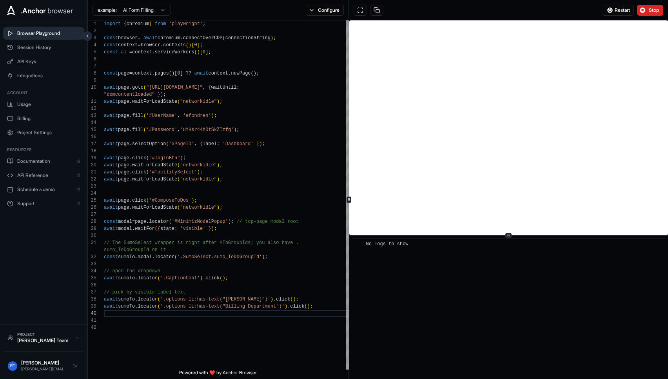
click at [654, 11] on span "Stop" at bounding box center [653, 10] width 11 height 6
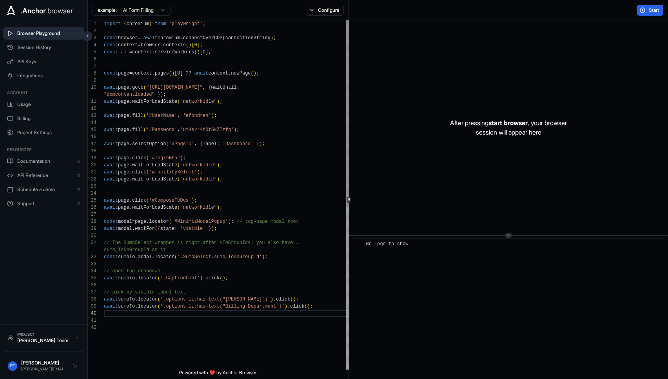
click at [230, 321] on div "await page . waitForLoadState ( "networkidle" ) ; await page . fill ( '#UserNam…" at bounding box center [228, 346] width 248 height 652
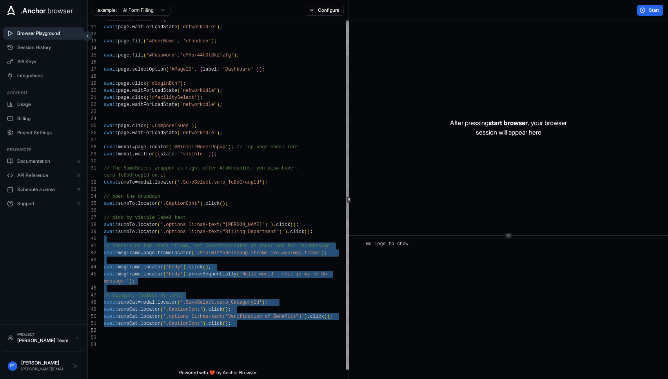
click at [104, 260] on div "await page . waitForLoadState ( "networkidle" ) ; await page . fill ( '#UserNam…" at bounding box center [228, 318] width 248 height 744
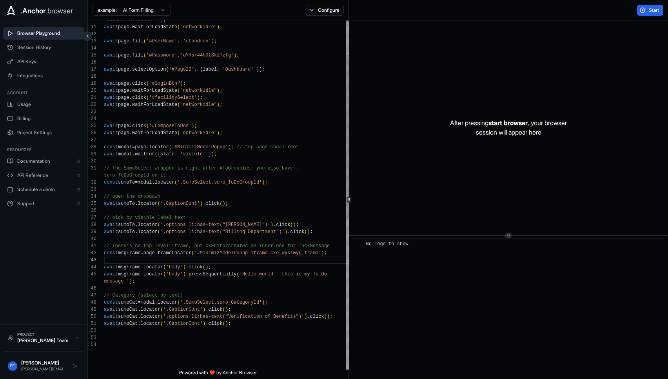
click at [244, 334] on div "await page . waitForLoadState ( "networkidle" ) ; await page . fill ( '#UserNam…" at bounding box center [228, 318] width 248 height 744
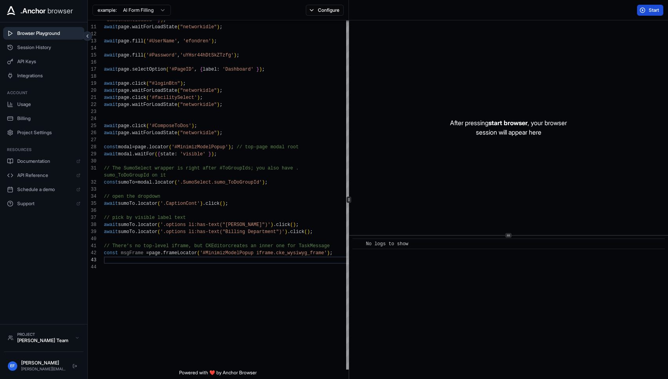
click at [649, 10] on span "Start" at bounding box center [653, 10] width 11 height 6
click at [252, 253] on div "await page . waitForLoadState ( "networkidle" ) ; await page . fill ( '#UserNam…" at bounding box center [228, 279] width 248 height 666
click at [198, 254] on div "await page . waitForLoadState ( "networkidle" ) ; await page . fill ( '#UserNam…" at bounding box center [228, 279] width 248 height 666
click at [644, 12] on button "Start" at bounding box center [650, 10] width 26 height 11
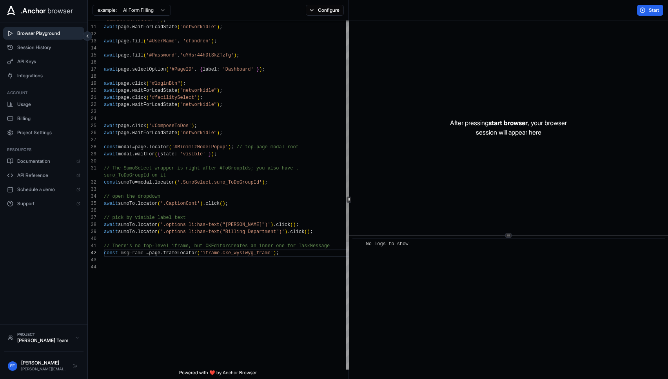
click at [302, 268] on div "await page . waitForLoadState ( "networkidle" ) ; await page . fill ( '#UserNam…" at bounding box center [228, 279] width 248 height 666
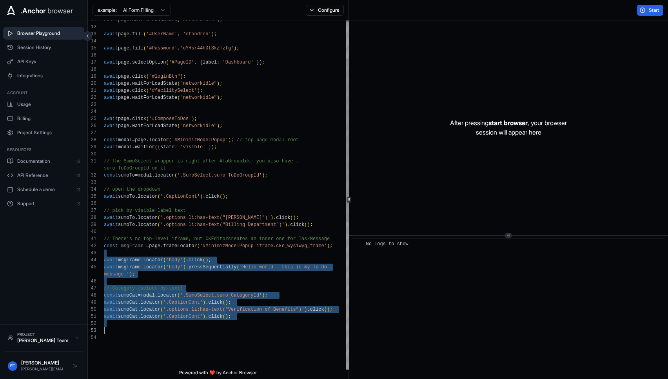
scroll to position [28, 0]
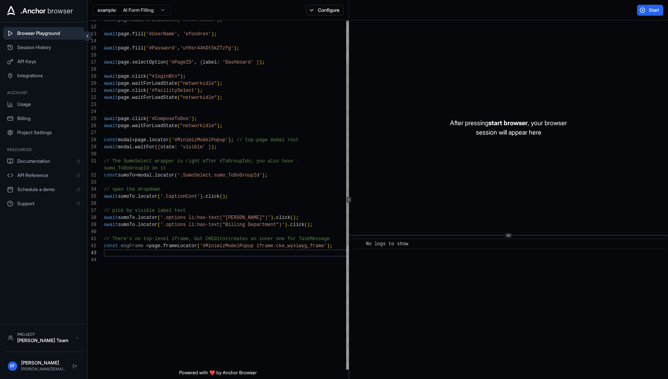
click at [251, 245] on div "await page . waitForLoadState ( "networkidle" ) ; await page . fill ( '#UserNam…" at bounding box center [228, 272] width 248 height 666
click at [320, 244] on div "await page . waitForLoadState ( "networkidle" ) ; await page . fill ( '#UserNam…" at bounding box center [228, 272] width 248 height 666
click at [649, 9] on span "Start" at bounding box center [653, 10] width 11 height 6
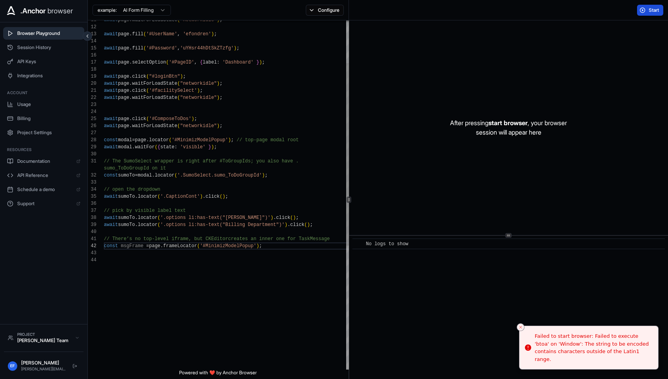
click at [235, 264] on div "await page . waitForLoadState ( "networkidle" ) ; await page . fill ( '#UserNam…" at bounding box center [228, 272] width 248 height 666
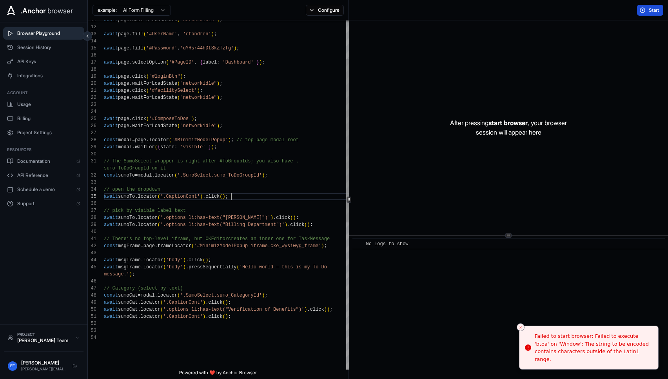
click at [299, 197] on div "await page . waitForLoadState ( "networkidle" ) ; await page . fill ( '#UserNam…" at bounding box center [228, 311] width 248 height 744
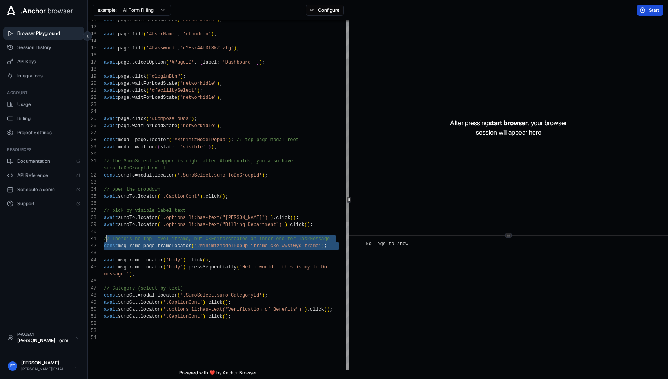
scroll to position [14, 0]
drag, startPoint x: 98, startPoint y: 253, endPoint x: 98, endPoint y: 238, distance: 14.5
click at [104, 238] on div "await page . waitForLoadState ( "networkidle" ) ; await page . fill ( '#UserNam…" at bounding box center [228, 311] width 248 height 744
click at [149, 246] on div "await page . waitForLoadState ( "networkidle" ) ; await page . fill ( '#UserNam…" at bounding box center [228, 311] width 248 height 744
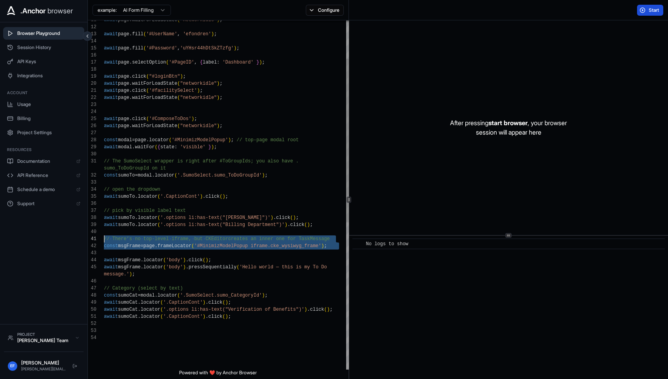
click at [149, 246] on div "await page . waitForLoadState ( "networkidle" ) ; await page . fill ( '#UserNam…" at bounding box center [228, 311] width 248 height 744
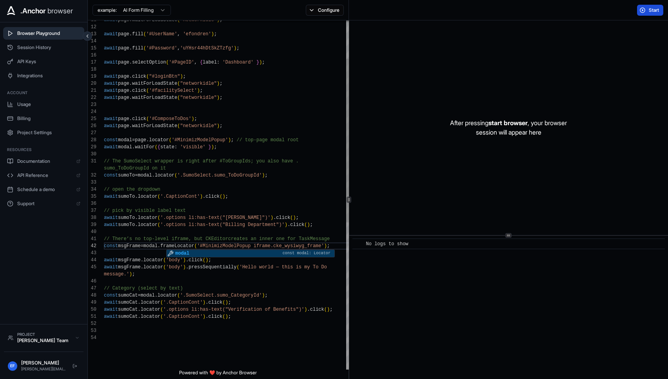
click at [255, 245] on div "await page . waitForLoadState ( "networkidle" ) ; await page . fill ( '#UserNam…" at bounding box center [228, 311] width 248 height 744
click at [202, 244] on div "await page . waitForLoadState ( "networkidle" ) ; await page . fill ( '#UserNam…" at bounding box center [228, 311] width 248 height 744
click at [647, 10] on button "Start" at bounding box center [650, 10] width 26 height 11
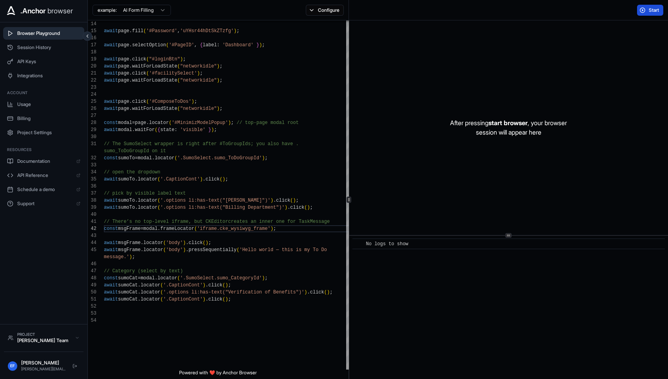
click at [647, 11] on button "Start" at bounding box center [650, 10] width 26 height 11
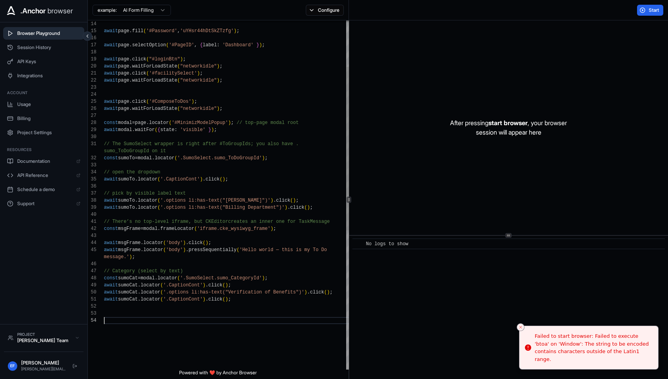
click at [224, 320] on div "await page . fill ( '#Password' , 'uYHsr44hDtSkZTzfg' ) ; await page . selectOp…" at bounding box center [228, 294] width 248 height 744
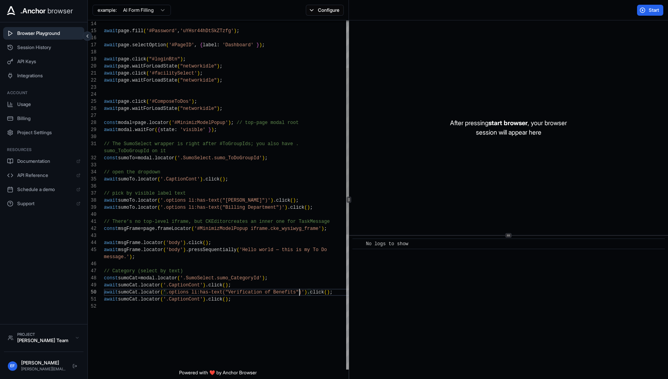
scroll to position [42, 0]
drag, startPoint x: 276, startPoint y: 248, endPoint x: 268, endPoint y: 270, distance: 22.8
click at [276, 248] on div "await page . fill ( '#Password' , 'uYHsr44hDtSkZTzfg' ) ; await page . selectOp…" at bounding box center [228, 287] width 248 height 730
click at [656, 10] on span "Start" at bounding box center [653, 10] width 11 height 6
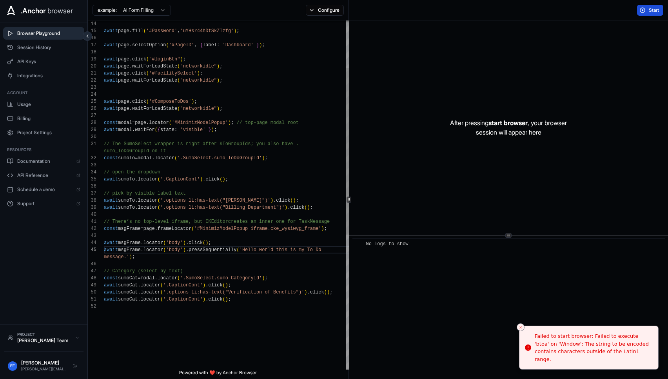
scroll to position [14, 0]
click at [146, 221] on div "await page . fill ( '#Password' , 'uYHsr44hDtSkZTzfg' ) ; await page . selectOp…" at bounding box center [228, 287] width 248 height 730
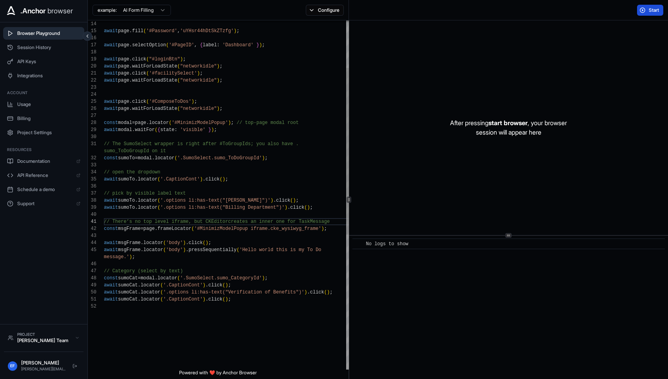
click at [179, 270] on div "await page . fill ( '#Password' , 'uYHsr44hDtSkZTzfg' ) ; await page . selectOp…" at bounding box center [228, 287] width 248 height 730
click at [121, 223] on div "await page . fill ( '#Password' , 'uYHsr44hDtSkZTzfg' ) ; await page . selectOp…" at bounding box center [228, 287] width 248 height 730
click at [653, 12] on span "Start" at bounding box center [653, 10] width 11 height 6
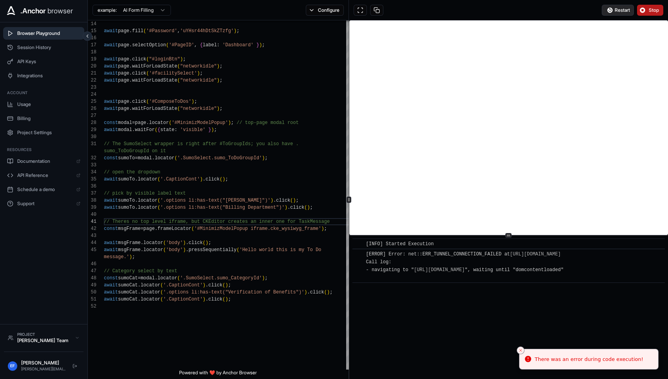
click at [619, 11] on span "Restart" at bounding box center [621, 10] width 15 height 6
click at [650, 6] on button "Stop" at bounding box center [650, 10] width 26 height 11
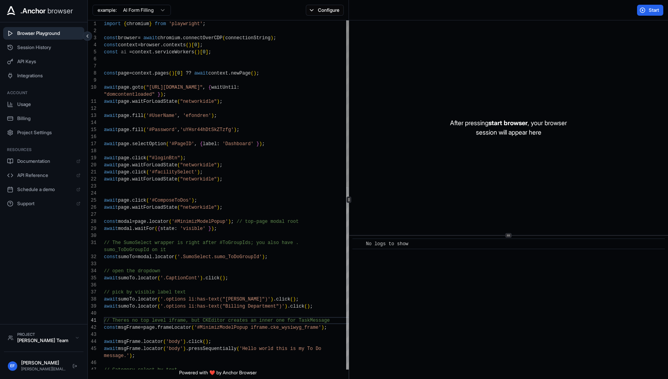
scroll to position [63, 0]
drag, startPoint x: 238, startPoint y: 88, endPoint x: 154, endPoint y: 92, distance: 84.7
click at [154, 92] on div "await page . fill ( '#Password' , 'uYHsr44hDtSkZTzfg' ) ; await page . selectOp…" at bounding box center [228, 385] width 248 height 730
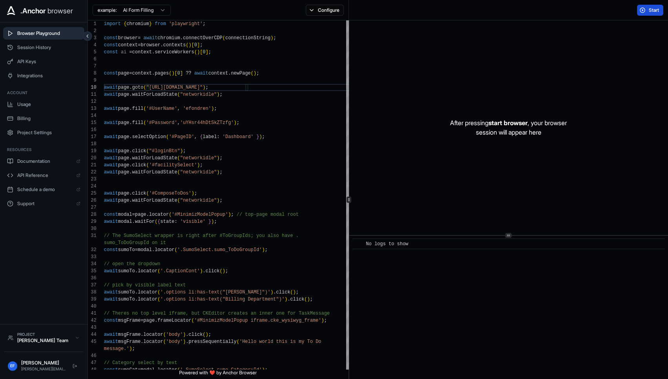
click at [654, 9] on span "Start" at bounding box center [653, 10] width 11 height 6
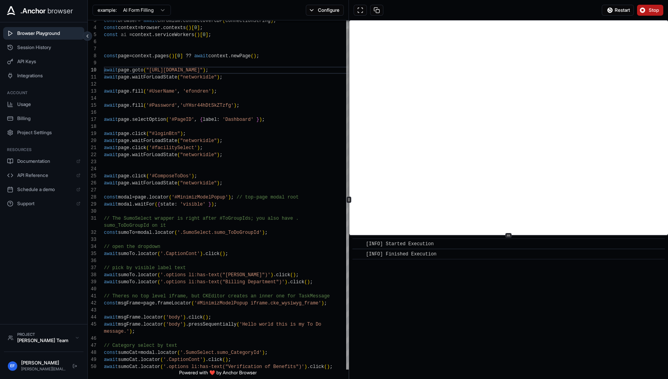
click at [202, 197] on div "await page . fill ( '#Password' , 'uYHsr44hDtSkZTzfg' ) ; await page . selectOp…" at bounding box center [228, 364] width 248 height 723
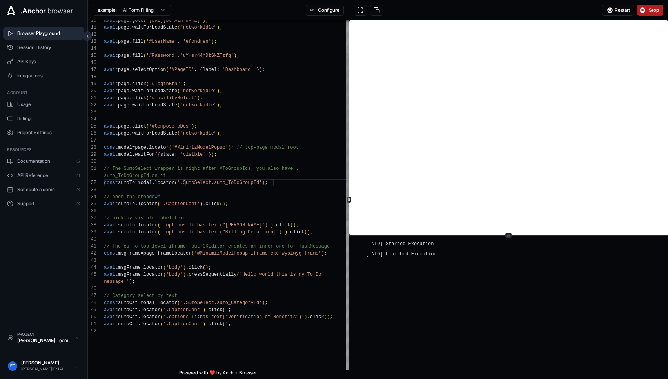
scroll to position [14, 0]
drag, startPoint x: 182, startPoint y: 182, endPoint x: 263, endPoint y: 182, distance: 80.3
click at [263, 182] on div "await page . fill ( '#Password' , 'uYHsr44hDtSkZTzfg' ) ; await page . selectOp…" at bounding box center [228, 314] width 248 height 723
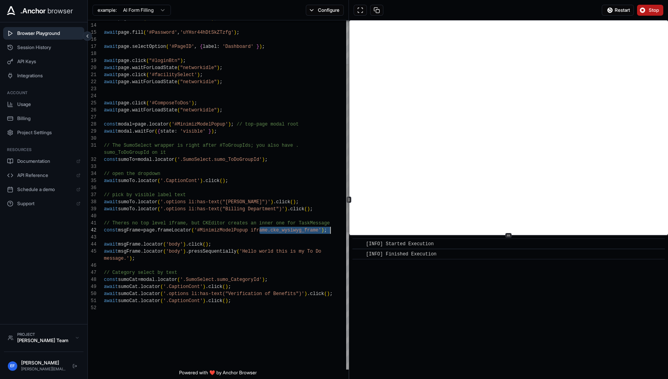
drag, startPoint x: 251, startPoint y: 230, endPoint x: 322, endPoint y: 230, distance: 70.9
click at [322, 230] on div "await page . fill ( '#Password' , 'uYHsr44hDtSkZTzfg' ) ; await page . selectOp…" at bounding box center [228, 291] width 248 height 723
click at [252, 230] on div "await page . fill ( '#Password' , 'uYHsr44hDtSkZTzfg' ) ; await page . selectOp…" at bounding box center [228, 291] width 248 height 723
click at [149, 230] on div "await page . fill ( '#Password' , 'uYHsr44hDtSkZTzfg' ) ; await page . selectOp…" at bounding box center [228, 291] width 248 height 723
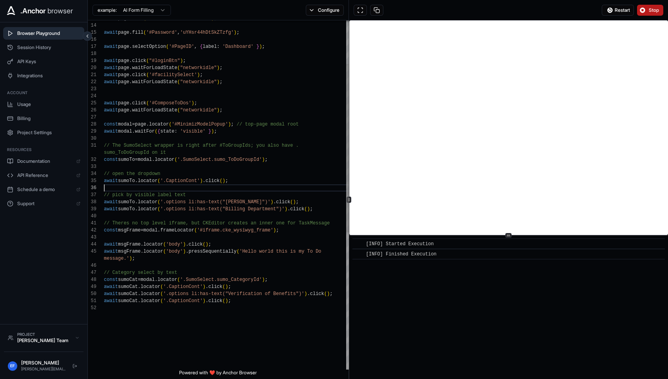
click at [299, 188] on div "await page . fill ( '#Password' , 'uYHsr44hDtSkZTzfg' ) ; await page . selectOp…" at bounding box center [228, 291] width 248 height 723
click at [650, 7] on span "Stop" at bounding box center [653, 10] width 11 height 6
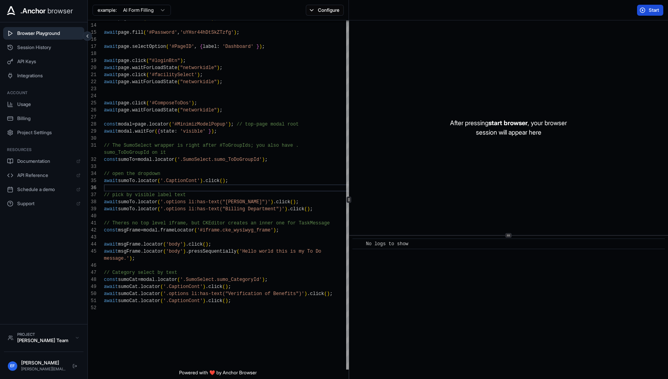
click at [650, 11] on span "Start" at bounding box center [653, 10] width 11 height 6
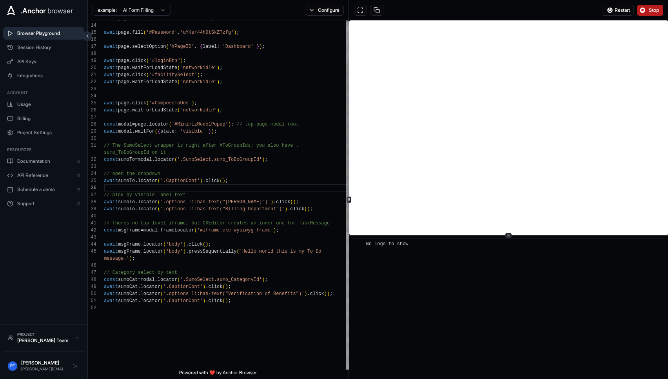
click at [205, 230] on div "await page . fill ( '#Password' , 'uYHsr44hDtSkZTzfg' ) ; await page . selectOp…" at bounding box center [228, 291] width 248 height 723
click at [652, 15] on button "Stop" at bounding box center [650, 10] width 26 height 11
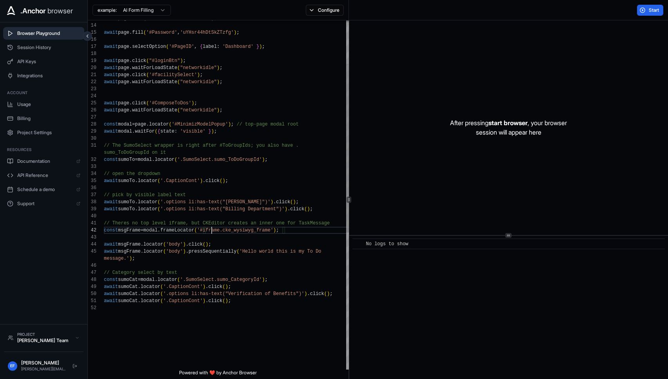
click at [203, 230] on div "await page . fill ( '#Password' , 'uYHsr44hDtSkZTzfg' ) ; await page . selectOp…" at bounding box center [228, 291] width 248 height 723
click at [270, 231] on div "await page . fill ( '#Password' , 'uYHsr44hDtSkZTzfg' ) ; await page . selectOp…" at bounding box center [228, 291] width 248 height 723
click at [179, 125] on div "await page . fill ( '#Password' , 'uYHsr44hDtSkZTzfg' ) ; await page . selectOp…" at bounding box center [228, 291] width 248 height 723
click at [176, 124] on div "await page . fill ( '#Password' , 'uYHsr44hDtSkZTzfg' ) ; await page . selectOp…" at bounding box center [228, 291] width 248 height 723
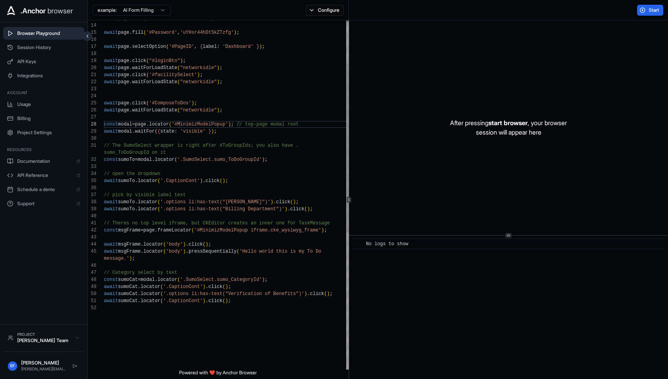
click at [227, 124] on div "await page . fill ( '#Password' , 'uYHsr44hDtSkZTzfg' ) ; await page . selectOp…" at bounding box center [228, 291] width 248 height 723
click at [182, 158] on div "await page . fill ( '#Password' , 'uYHsr44hDtSkZTzfg' ) ; await page . selectOp…" at bounding box center [228, 291] width 248 height 723
click at [147, 159] on div "await page . fill ( '#Password' , 'uYHsr44hDtSkZTzfg' ) ; await page . selectOp…" at bounding box center [228, 291] width 248 height 723
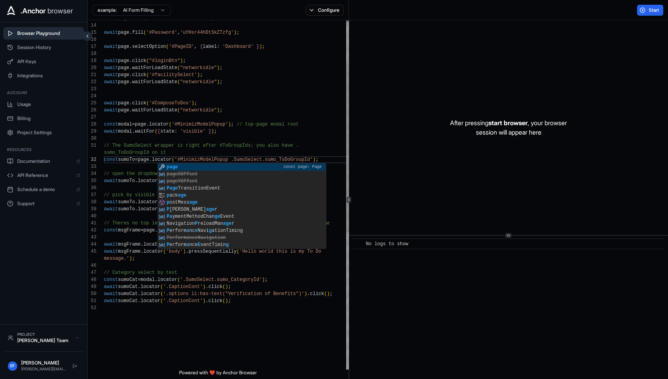
click at [96, 124] on div "28" at bounding box center [96, 124] width 16 height 7
click at [104, 125] on div "await page . fill ( '#Password' , 'uYHsr44hDtSkZTzfg' ) ; await page . selectOp…" at bounding box center [228, 291] width 248 height 723
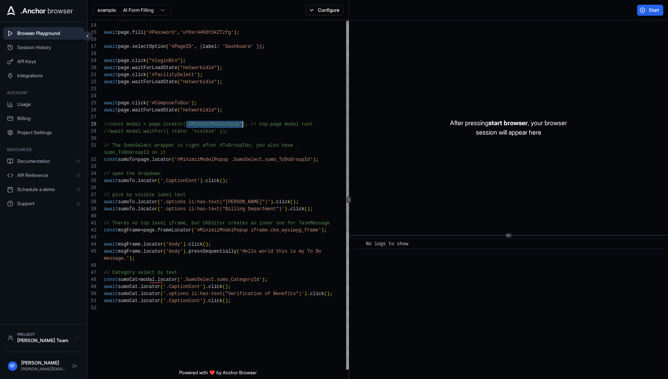
drag, startPoint x: 179, startPoint y: 124, endPoint x: 234, endPoint y: 125, distance: 54.5
click at [234, 125] on span "//const modal = page.locator('#MinimizModelPopup')" at bounding box center [174, 123] width 141 height 5
click at [184, 279] on div "await page . fill ( '#Password' , 'uYHsr44hDtSkZTzfg' ) ; await page . selectOp…" at bounding box center [228, 291] width 248 height 723
click at [147, 278] on div "await page . fill ( '#Password' , 'uYHsr44hDtSkZTzfg' ) ; await page . selectOp…" at bounding box center [228, 291] width 248 height 723
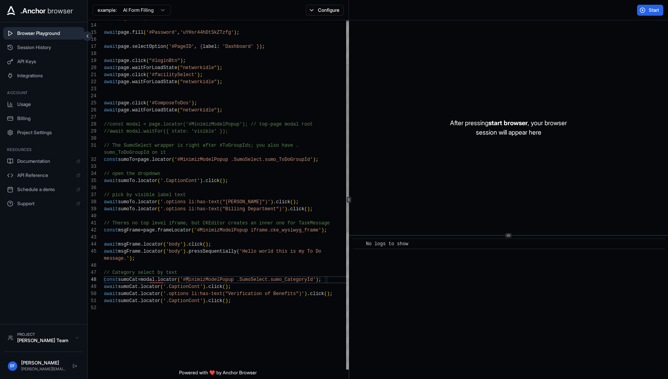
click at [147, 278] on div "await page . fill ( '#Password' , 'uYHsr44hDtSkZTzfg' ) ; await page . selectOp…" at bounding box center [228, 291] width 248 height 723
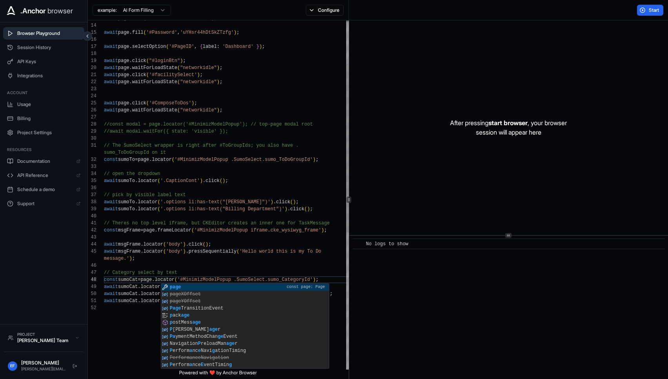
click at [249, 105] on div "await page . fill ( '#Password' , 'uYHsr44hDtSkZTzfg' ) ; await page . selectOp…" at bounding box center [228, 291] width 248 height 723
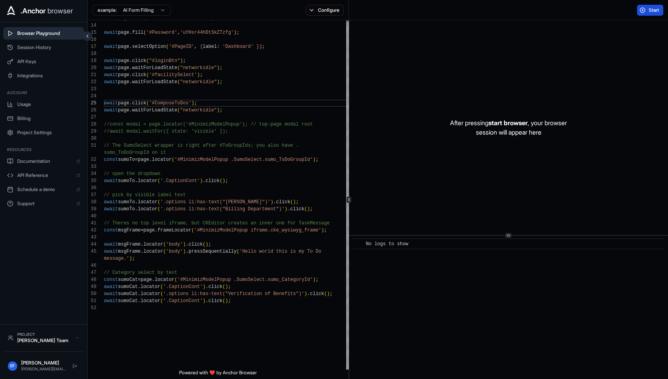
click at [645, 15] on button "Start" at bounding box center [650, 10] width 26 height 11
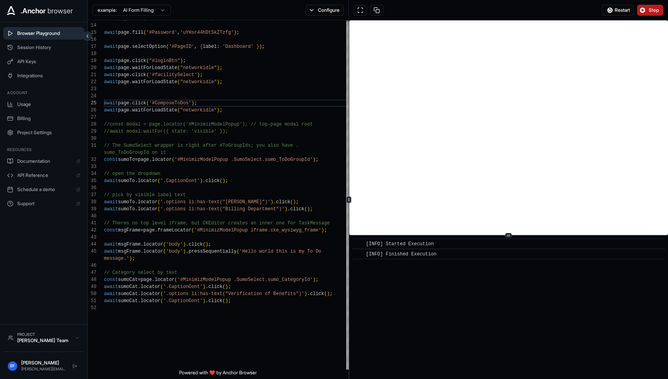
click at [655, 8] on span "Stop" at bounding box center [653, 10] width 11 height 6
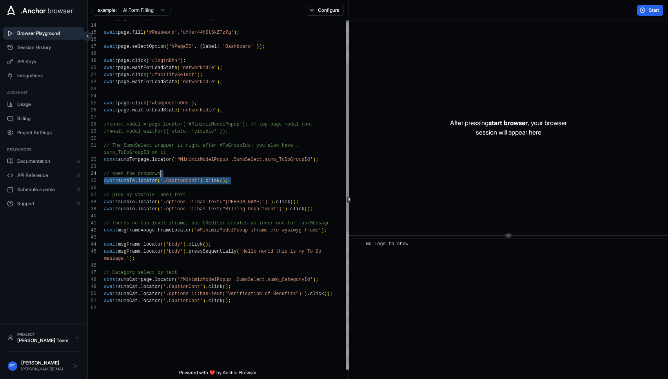
drag, startPoint x: 248, startPoint y: 178, endPoint x: 248, endPoint y: 170, distance: 7.4
click at [248, 170] on div "await page . fill ( '#Password' , 'uYHsr44hDtSkZTzfg' ) ; await page . selectOp…" at bounding box center [228, 291] width 248 height 723
click at [313, 209] on div "await page . fill ( '#Password' , 'uYHsr44hDtSkZTzfg' ) ; await page . selectOp…" at bounding box center [228, 291] width 248 height 723
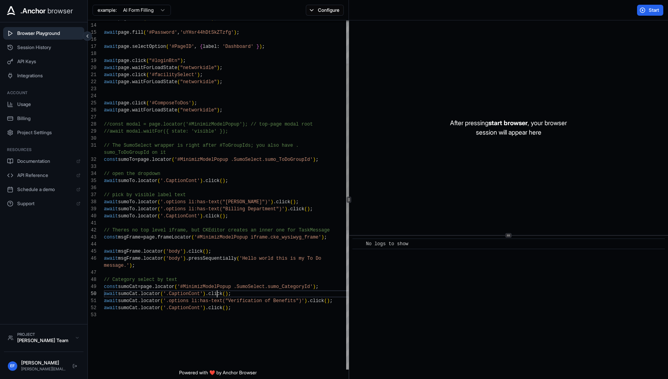
click at [211, 294] on div "await page . fill ( '#Password' , 'uYHsr44hDtSkZTzfg' ) ; await page . selectOp…" at bounding box center [228, 295] width 248 height 730
click at [165, 270] on div "await page . fill ( '#Password' , 'uYHsr44hDtSkZTzfg' ) ; await page . selectOp…" at bounding box center [228, 295] width 248 height 730
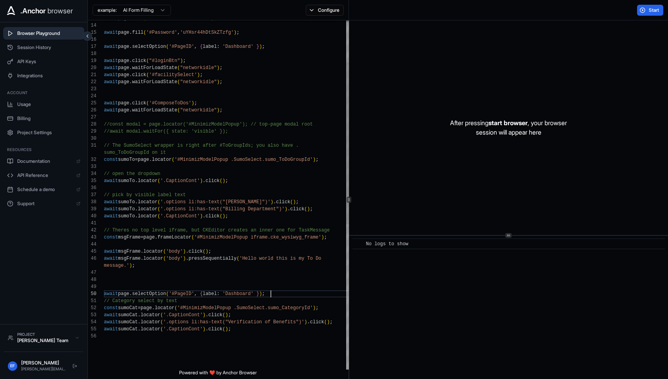
scroll to position [0, 0]
click at [181, 308] on div "await page . fill ( '#Password' , 'uYHsr44hDtSkZTzfg' ) ; await page . selectOp…" at bounding box center [228, 305] width 248 height 751
click at [312, 306] on div "await page . fill ( '#Password' , 'uYHsr44hDtSkZTzfg' ) ; await page . selectOp…" at bounding box center [228, 305] width 248 height 751
click at [177, 294] on div "await page . fill ( '#Password' , 'uYHsr44hDtSkZTzfg' ) ; await page . selectOp…" at bounding box center [228, 305] width 248 height 751
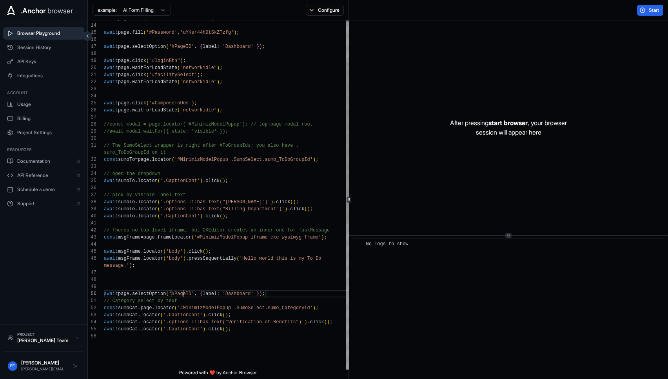
scroll to position [7, 0]
click at [177, 294] on div "await page . fill ( '#Password' , 'uYHsr44hDtSkZTzfg' ) ; await page . selectOp…" at bounding box center [228, 305] width 248 height 751
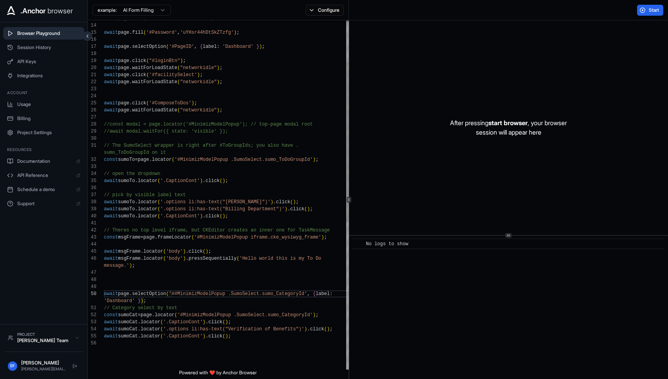
click at [113, 301] on div "await page . fill ( '#Password' , 'uYHsr44hDtSkZTzfg' ) ; await page . selectOp…" at bounding box center [228, 309] width 248 height 758
click at [104, 312] on div "await page . fill ( '#Password' , 'uYHsr44hDtSkZTzfg' ) ; await page . selectOp…" at bounding box center [228, 309] width 248 height 758
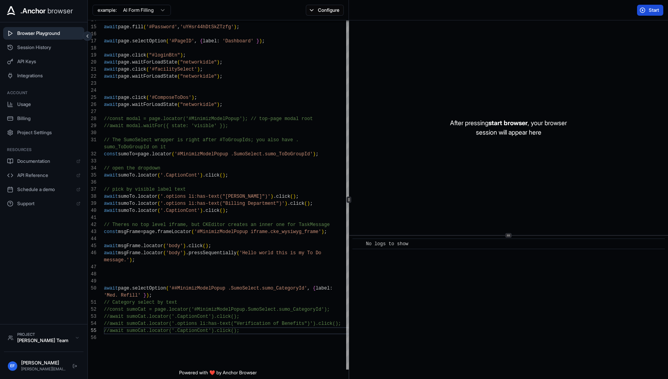
click at [647, 11] on button "Start" at bounding box center [650, 10] width 26 height 11
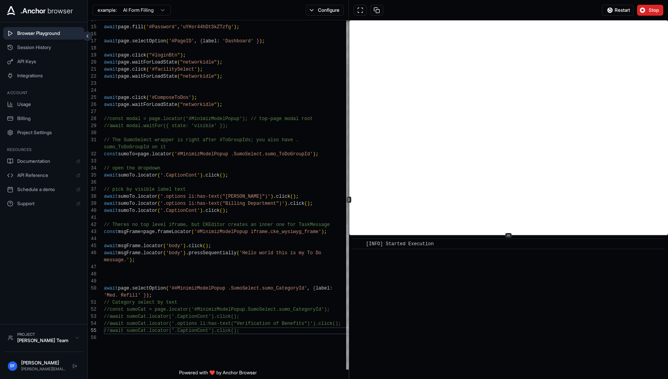
click at [178, 156] on div "await page . fill ( '#Password' , 'uYHsr44hDtSkZTzfg' ) ; await page . selectOp…" at bounding box center [228, 304] width 248 height 758
click at [312, 153] on div "await page . fill ( '#Password' , 'uYHsr44hDtSkZTzfg' ) ; await page . selectOp…" at bounding box center [228, 304] width 248 height 758
drag, startPoint x: 228, startPoint y: 210, endPoint x: 319, endPoint y: 205, distance: 90.7
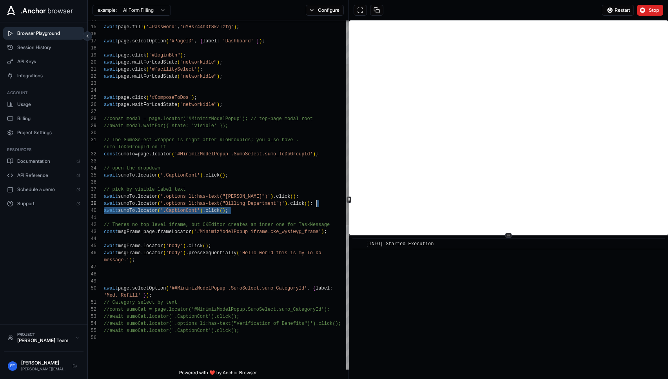
click at [319, 205] on div "await page . fill ( '#Password' , 'uYHsr44hDtSkZTzfg' ) ; await page . selectOp…" at bounding box center [228, 304] width 248 height 758
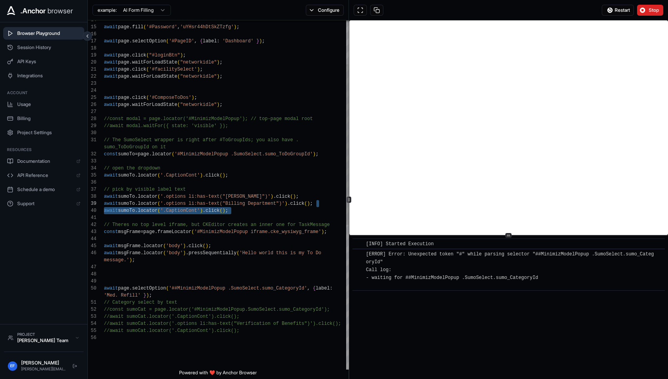
click at [310, 204] on div "await page . fill ( '#Password' , 'uYHsr44hDtSkZTzfg' ) ; await page . selectOp…" at bounding box center [228, 304] width 248 height 758
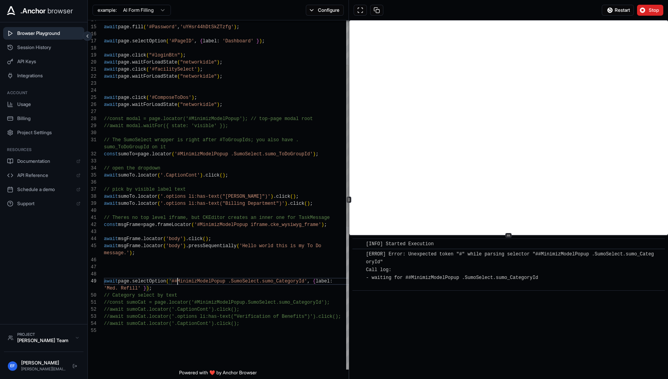
click at [169, 280] on div "await page . fill ( '#Password' , 'uYHsr44hDtSkZTzfg' ) ; await page . selectOp…" at bounding box center [228, 300] width 248 height 751
click at [654, 13] on span "Stop" at bounding box center [653, 10] width 11 height 6
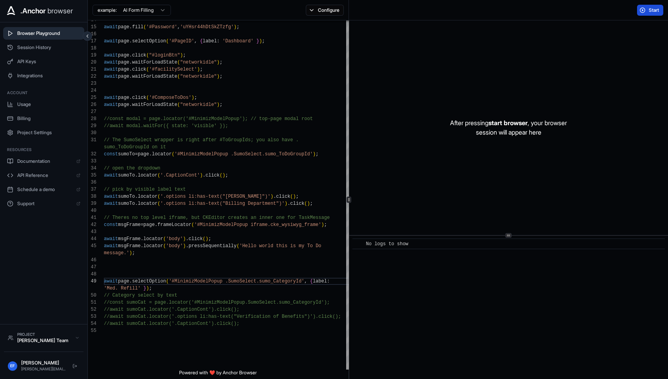
click at [647, 11] on button "Start" at bounding box center [650, 10] width 26 height 11
click at [645, 11] on button "Start" at bounding box center [650, 10] width 26 height 11
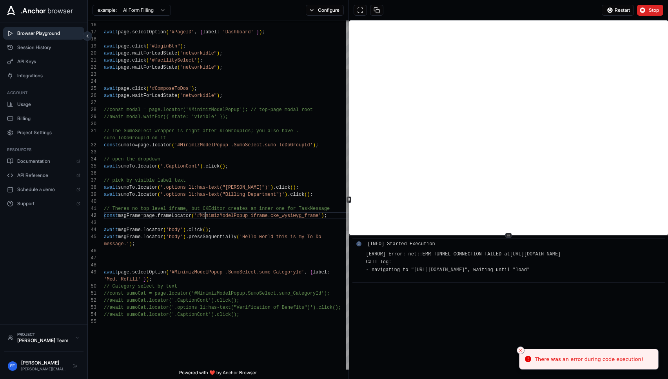
scroll to position [14, 0]
drag, startPoint x: 198, startPoint y: 213, endPoint x: 321, endPoint y: 215, distance: 123.0
click at [321, 215] on div "await page . fill ( '#Password' , 'uYHsr44hDtSkZTzfg' ) ; await page . selectOp…" at bounding box center [228, 291] width 248 height 751
click at [651, 8] on span "Stop" at bounding box center [653, 10] width 11 height 6
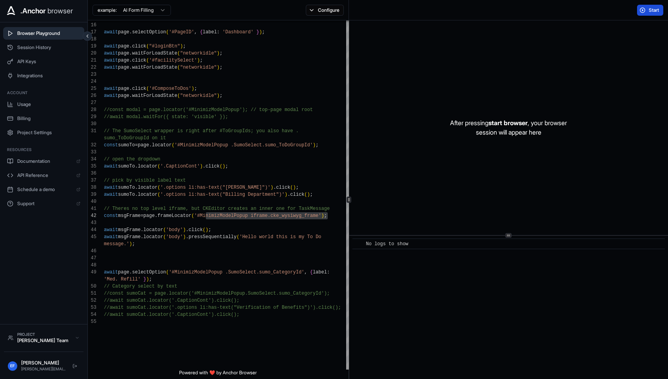
click at [651, 8] on span "Start" at bounding box center [653, 10] width 11 height 6
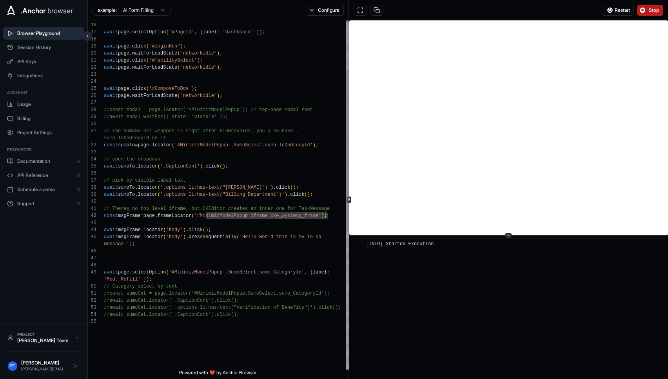
click at [262, 226] on div "await page . fill ( '#Password' , 'uYHsr44hDtSkZTzfg' ) ; await page . selectOp…" at bounding box center [228, 291] width 248 height 751
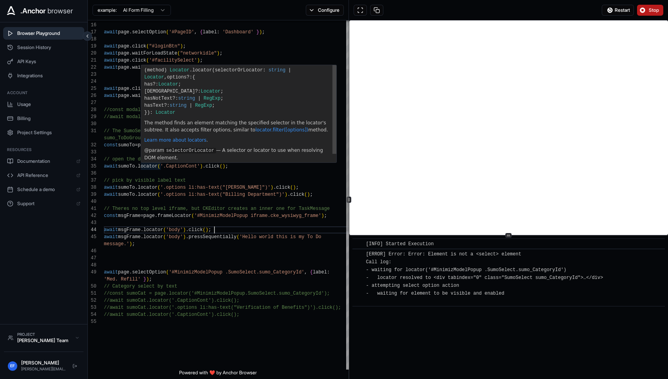
click at [141, 165] on div "await page . fill ( '#Password' , 'uYHsr44hDtSkZTzfg' ) ; await page . selectOp…" at bounding box center [228, 291] width 248 height 751
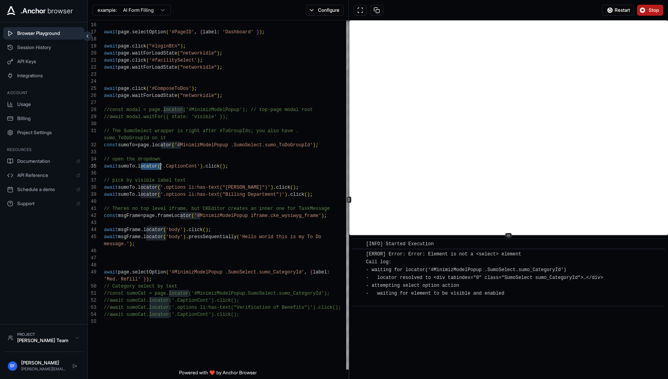
click at [141, 165] on div "await page . fill ( '#Password' , 'uYHsr44hDtSkZTzfg' ) ; await page . selectOp…" at bounding box center [228, 291] width 248 height 751
click at [149, 271] on div "await page . fill ( '#Password' , 'uYHsr44hDtSkZTzfg' ) ; await page . selectOp…" at bounding box center [228, 291] width 248 height 751
click at [188, 272] on div "await page . fill ( '#Password' , 'uYHsr44hDtSkZTzfg' ) ; await page . selectOp…" at bounding box center [228, 291] width 248 height 751
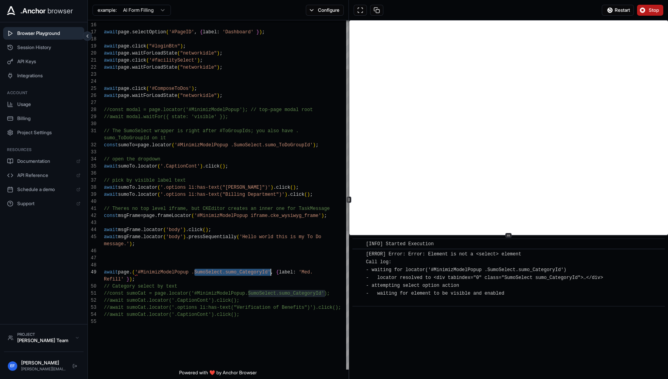
click at [264, 270] on div "await page . fill ( '#Password' , 'uYHsr44hDtSkZTzfg' ) ; await page . selectOp…" at bounding box center [228, 291] width 248 height 751
click at [131, 270] on div "await page . fill ( '#Password' , 'uYHsr44hDtSkZTzfg' ) ; await page . selectOp…" at bounding box center [228, 291] width 248 height 751
click at [133, 271] on div "await page . fill ( '#Password' , 'uYHsr44hDtSkZTzfg' ) ; await page . selectOp…" at bounding box center [228, 291] width 248 height 751
click at [265, 272] on div "await page . fill ( '#Password' , 'uYHsr44hDtSkZTzfg' ) ; await page . selectOp…" at bounding box center [228, 291] width 248 height 751
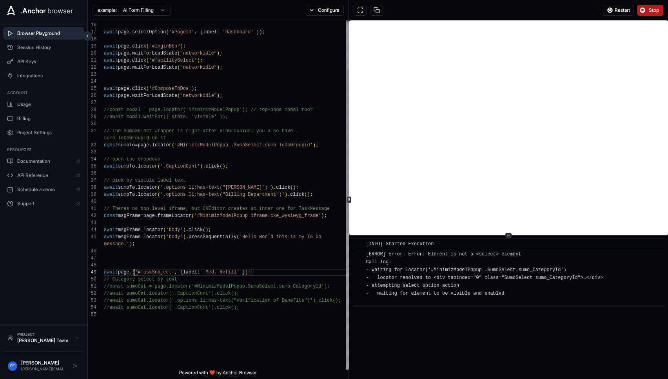
click at [128, 270] on div "await page . fill ( '#Password' , 'uYHsr44hDtSkZTzfg' ) ; await page . selectOp…" at bounding box center [228, 288] width 248 height 744
click at [643, 10] on button "Stop" at bounding box center [650, 10] width 26 height 11
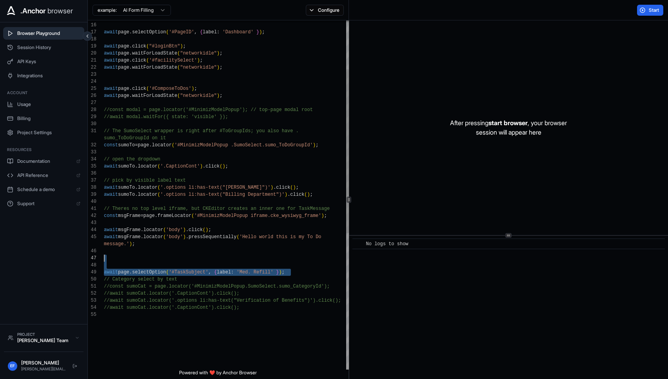
scroll to position [56, 0]
drag, startPoint x: 291, startPoint y: 272, endPoint x: 291, endPoint y: 258, distance: 14.1
click at [291, 258] on div "await page . fill ( '#Password' , 'uYHsr44hDtSkZTzfg' ) ; await page . selectOp…" at bounding box center [228, 288] width 248 height 744
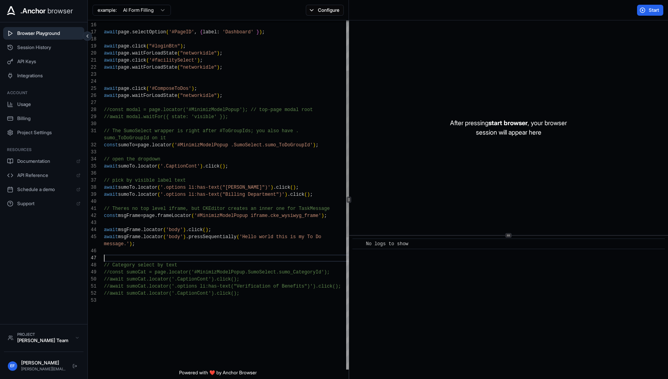
click at [327, 145] on div "await page . fill ( '#Password' , 'uYHsr44hDtSkZTzfg' ) ; await page . selectOp…" at bounding box center [228, 281] width 248 height 730
click at [308, 129] on div "await page . fill ( '#Password' , 'uYHsr44hDtSkZTzfg' ) ; await page . selectOp…" at bounding box center [228, 281] width 248 height 730
click at [301, 117] on div "await page . fill ( '#Password' , 'uYHsr44hDtSkZTzfg' ) ; await page . selectOp…" at bounding box center [228, 281] width 248 height 730
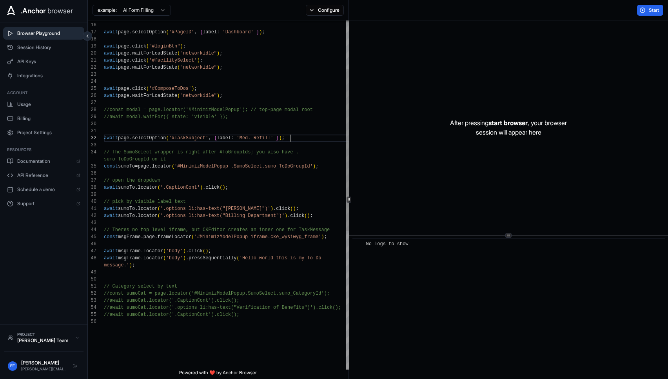
scroll to position [7, 0]
click at [643, 14] on button "Start" at bounding box center [650, 10] width 26 height 11
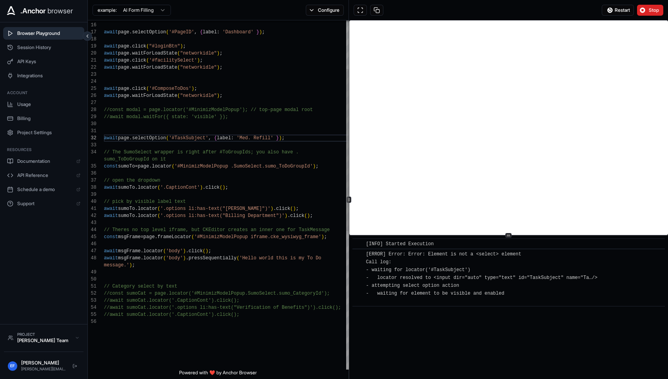
click at [146, 136] on div "await page . fill ( '#Password' , 'uYHsr44hDtSkZTzfg' ) ; await page . selectOp…" at bounding box center [228, 291] width 248 height 751
click at [654, 10] on span "Stop" at bounding box center [653, 10] width 11 height 6
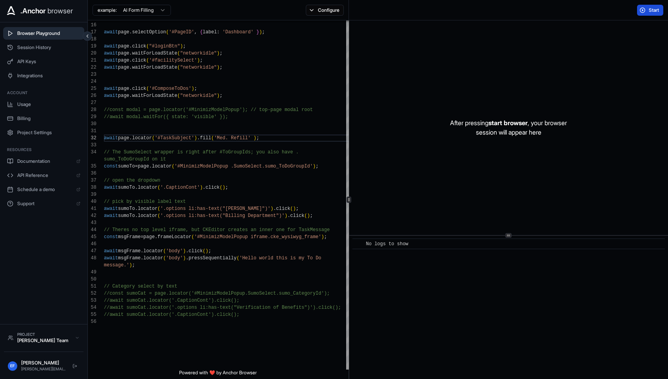
click at [650, 10] on span "Start" at bounding box center [653, 10] width 11 height 6
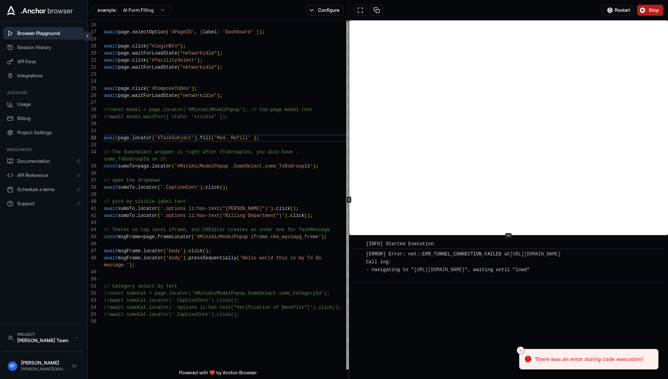
click at [651, 12] on span "Stop" at bounding box center [653, 10] width 11 height 6
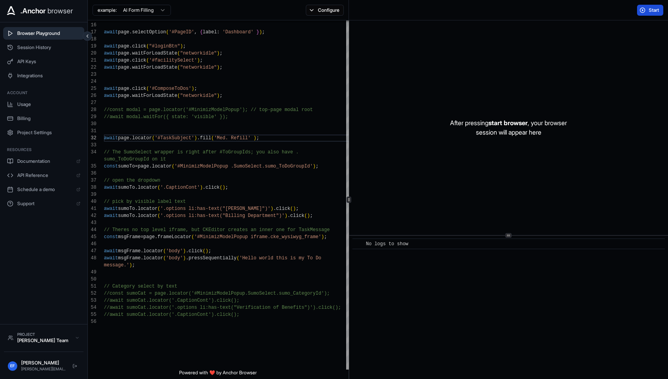
click at [646, 12] on button "Start" at bounding box center [650, 10] width 26 height 11
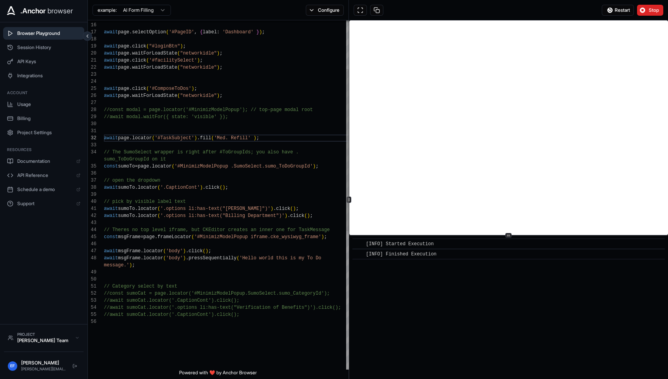
click at [242, 185] on div "await page . fill ( '#Password' , 'uYHsr44hDtSkZTzfg' ) ; await page . selectOp…" at bounding box center [228, 291] width 248 height 751
click at [646, 11] on button "Stop" at bounding box center [650, 10] width 26 height 11
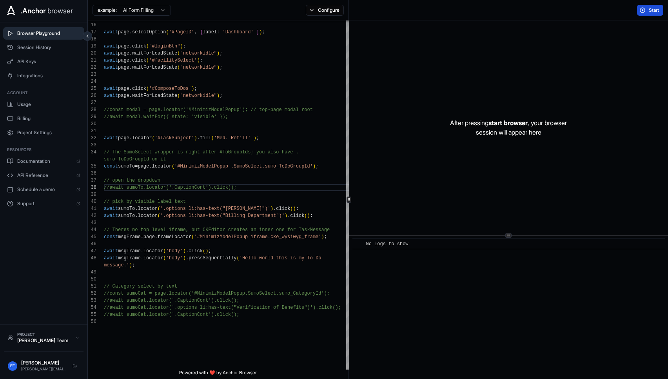
click at [651, 10] on span "Start" at bounding box center [653, 10] width 11 height 6
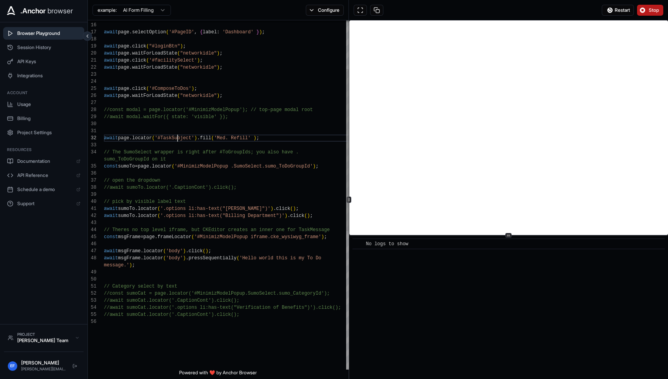
click at [169, 136] on div "await page . fill ( '#Password' , 'uYHsr44hDtSkZTzfg' ) ; await page . selectOp…" at bounding box center [228, 291] width 248 height 751
click at [650, 7] on span "Stop" at bounding box center [653, 10] width 11 height 6
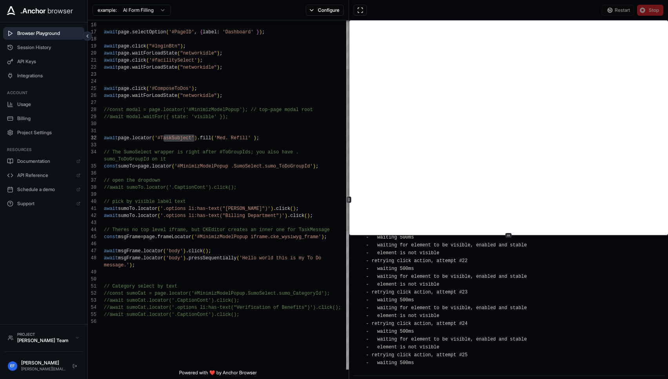
scroll to position [0, 0]
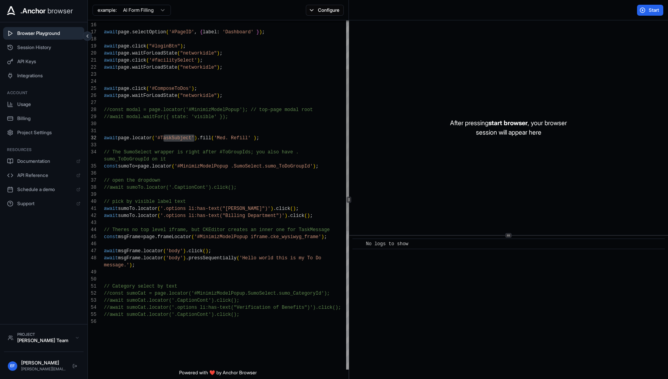
click at [238, 144] on div "await page . fill ( '#Password' , 'uYHsr44hDtSkZTzfg' ) ; await page . selectOp…" at bounding box center [228, 291] width 248 height 751
type textarea "**********"
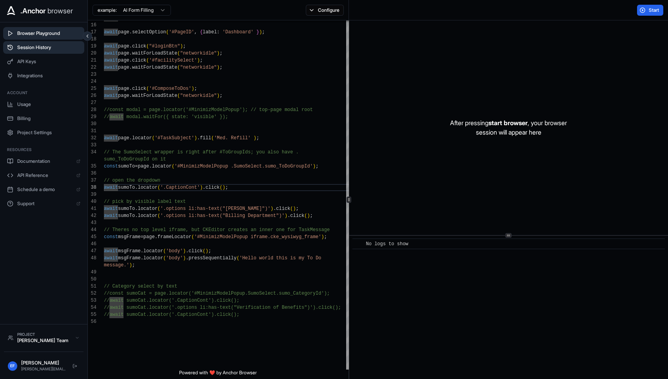
click at [38, 48] on span "Session History" at bounding box center [48, 47] width 63 height 6
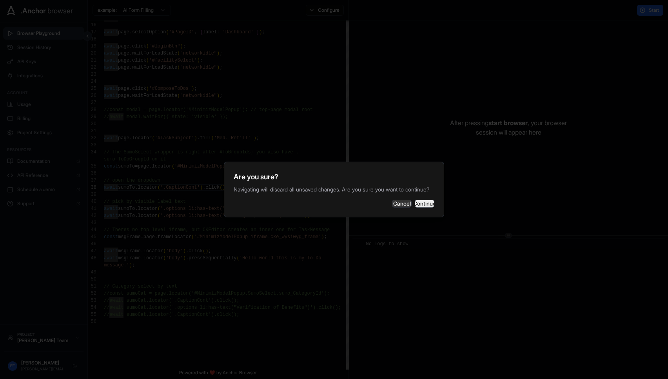
click at [417, 206] on button "Continue" at bounding box center [425, 203] width 20 height 8
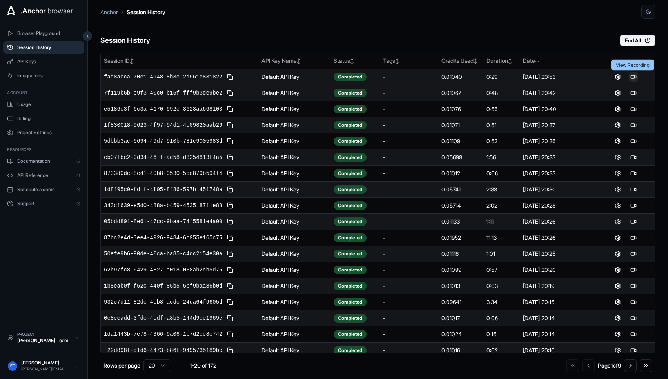
click at [635, 76] on button at bounding box center [632, 76] width 9 height 9
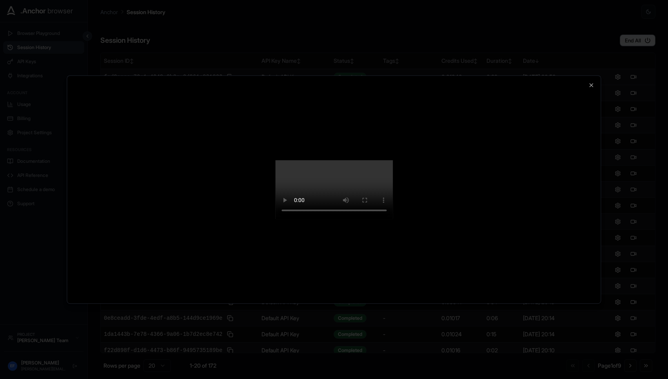
click at [544, 17] on div at bounding box center [334, 189] width 668 height 379
